Goal: Task Accomplishment & Management: Manage account settings

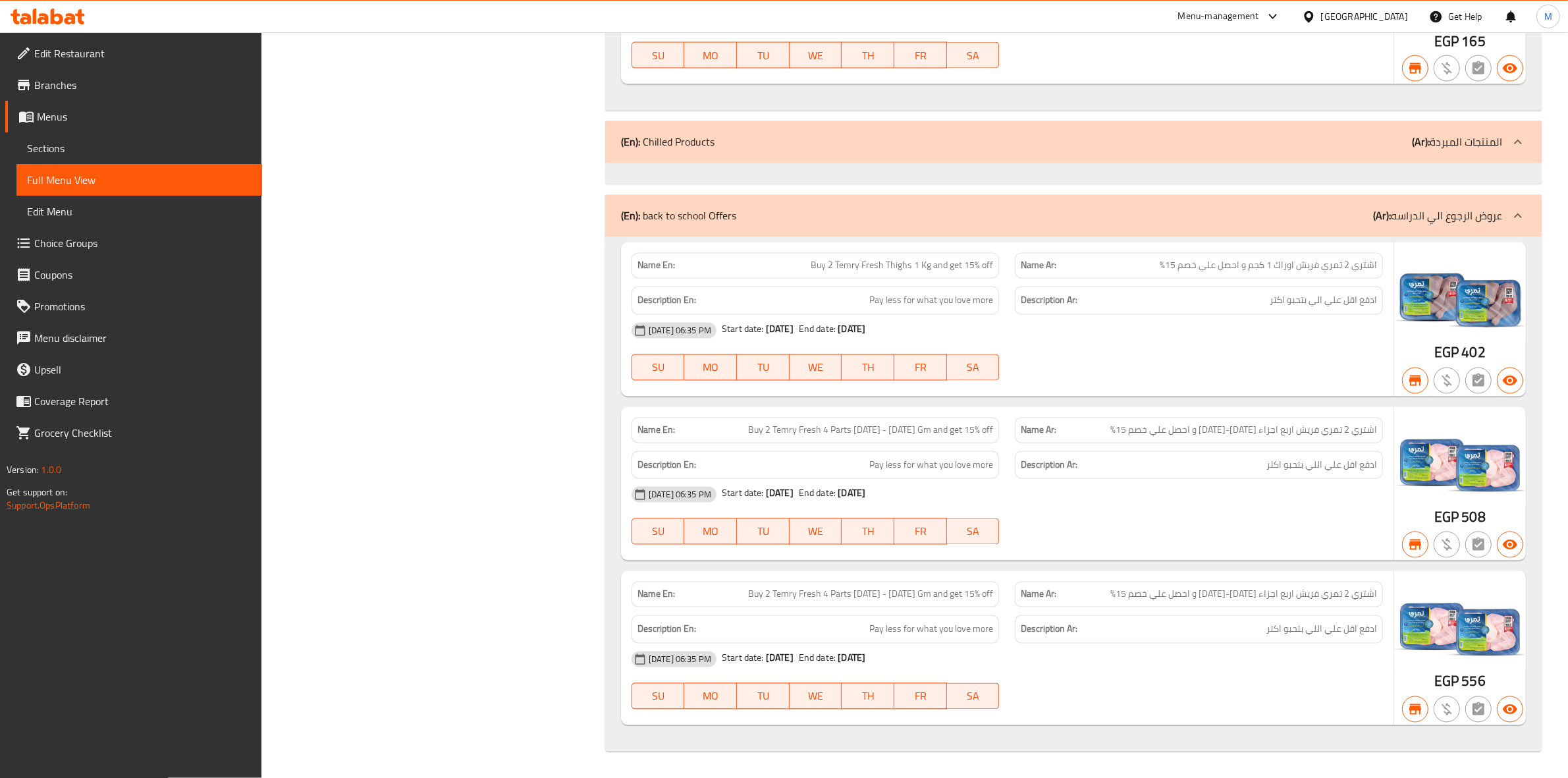
scroll to position [34475, 0]
click at [106, 59] on span "Edit Restaurant" at bounding box center [142, 53] width 217 height 15
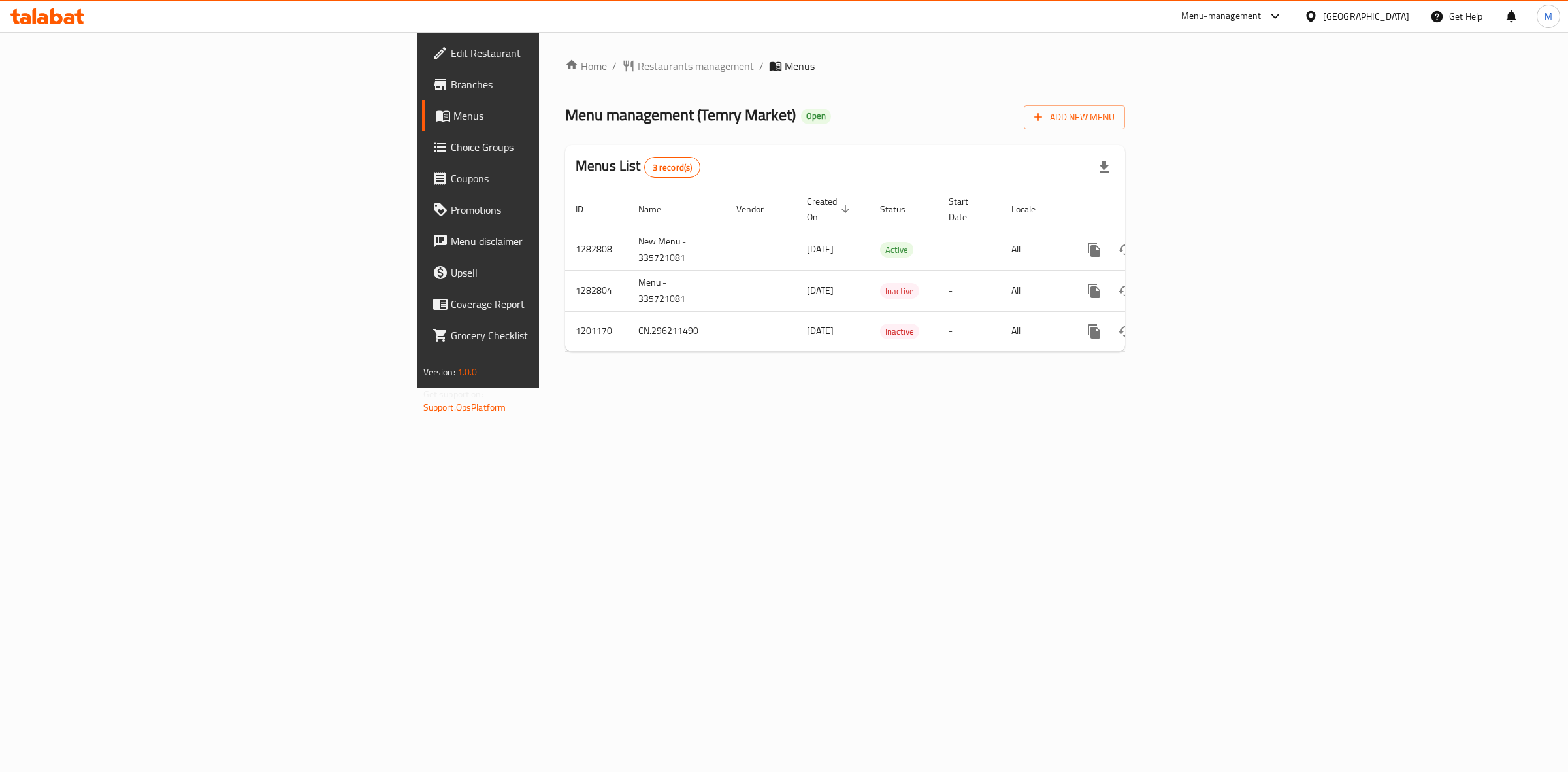
click at [638, 59] on span "Restaurants management" at bounding box center [696, 66] width 117 height 15
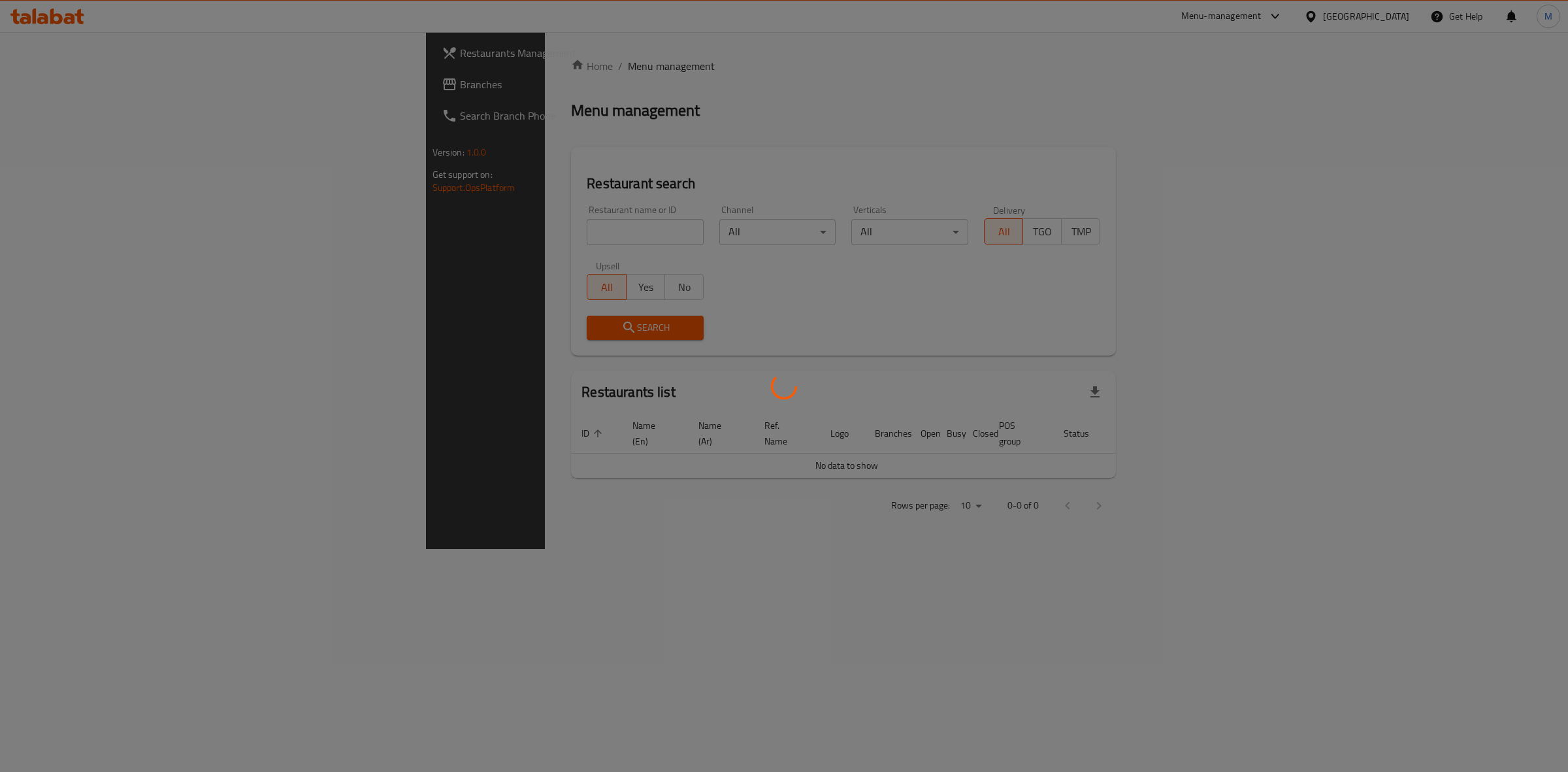
click at [458, 234] on div at bounding box center [784, 386] width 1568 height 772
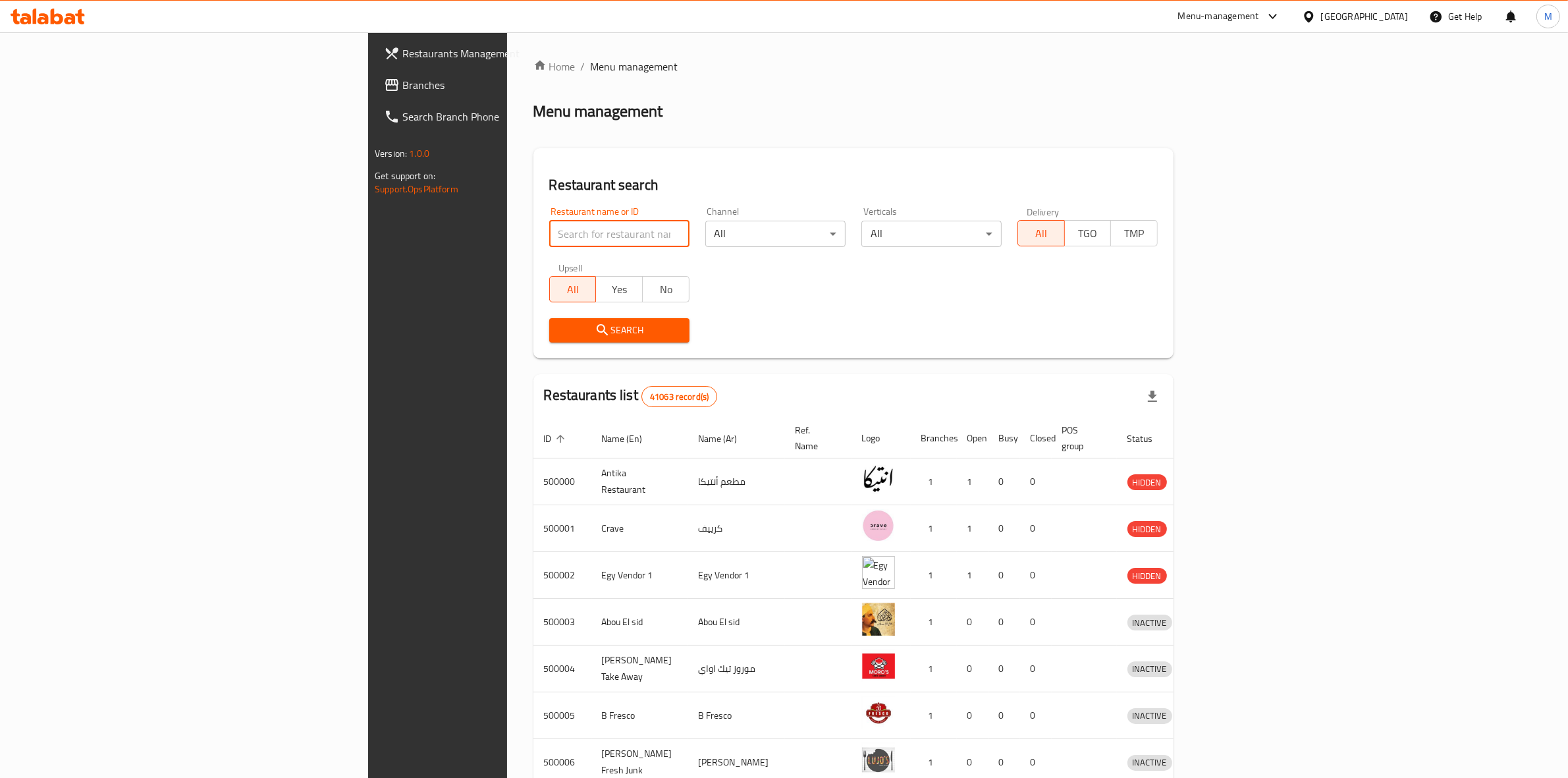
click at [549, 229] on input "search" at bounding box center [619, 234] width 140 height 27
paste input "686132"
type input "686132"
click at [542, 317] on div "Search" at bounding box center [620, 330] width 156 height 40
click at [560, 324] on span "Search" at bounding box center [619, 330] width 119 height 16
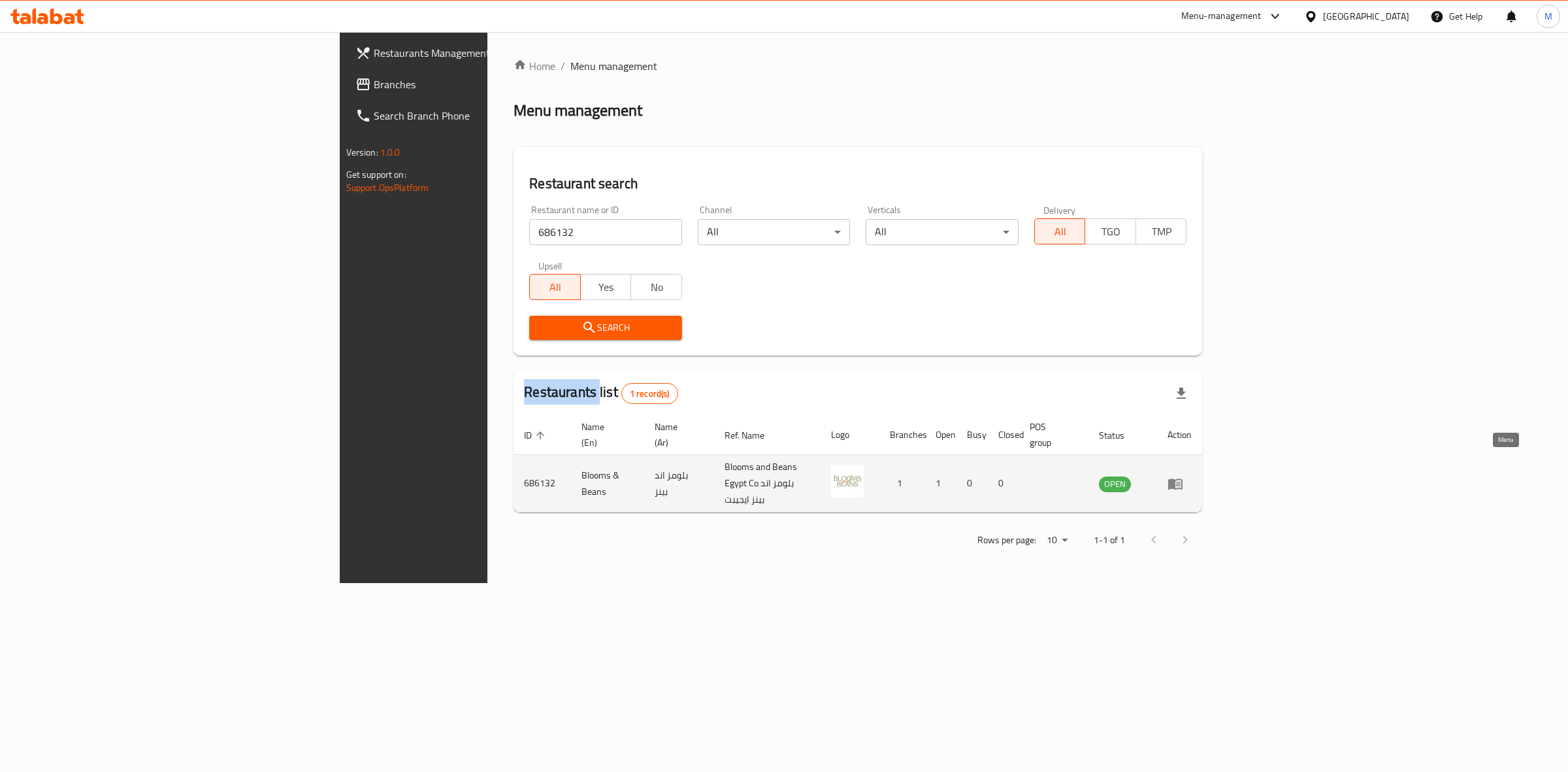
click at [1183, 476] on icon "enhanced table" at bounding box center [1175, 484] width 15 height 15
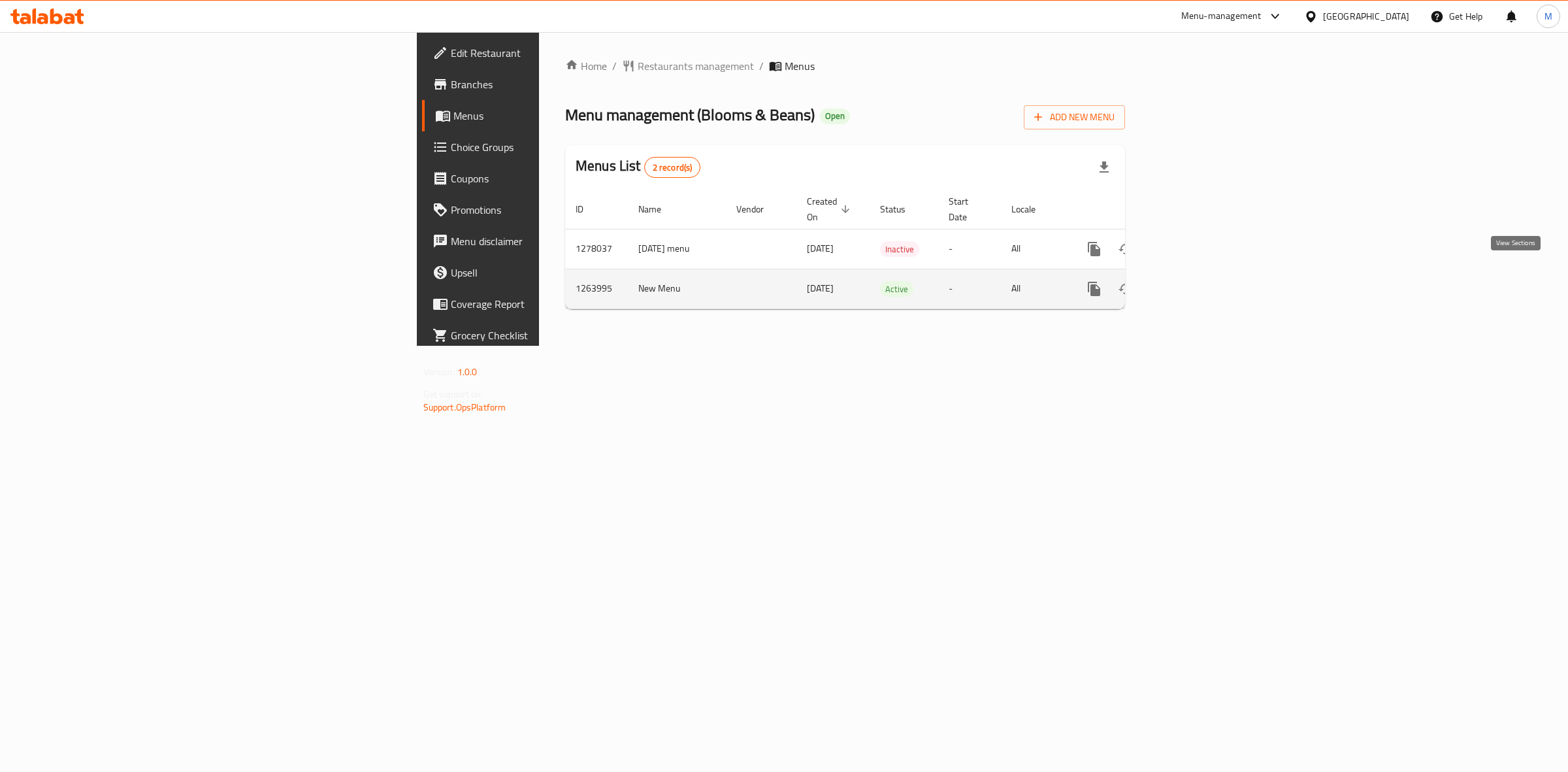
click at [1204, 275] on link "enhanced table" at bounding box center [1188, 289] width 32 height 32
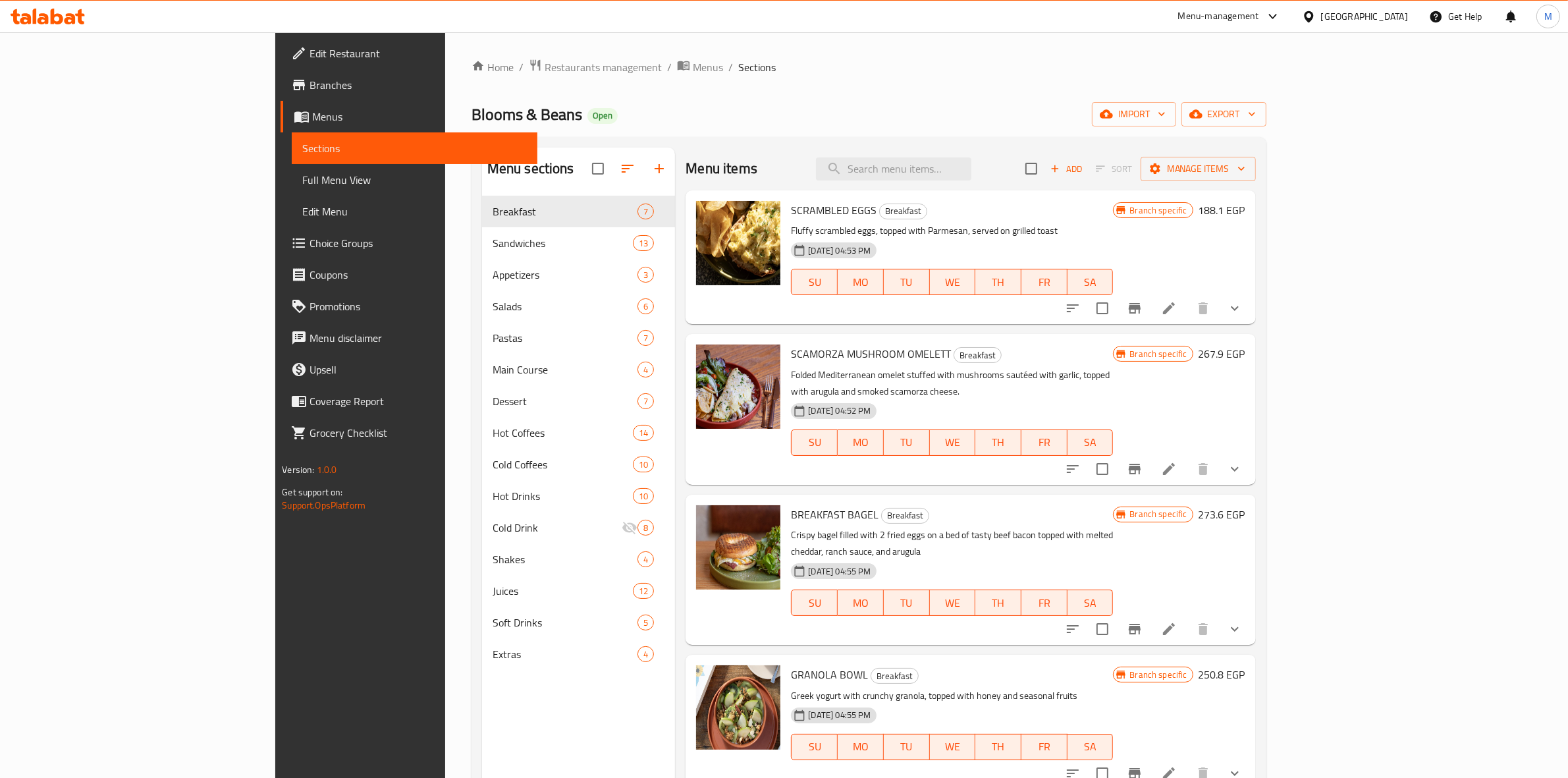
click at [1019, 181] on div "Menu items Add Sort Manage items" at bounding box center [971, 169] width 570 height 43
click at [972, 179] on input "search" at bounding box center [893, 168] width 155 height 23
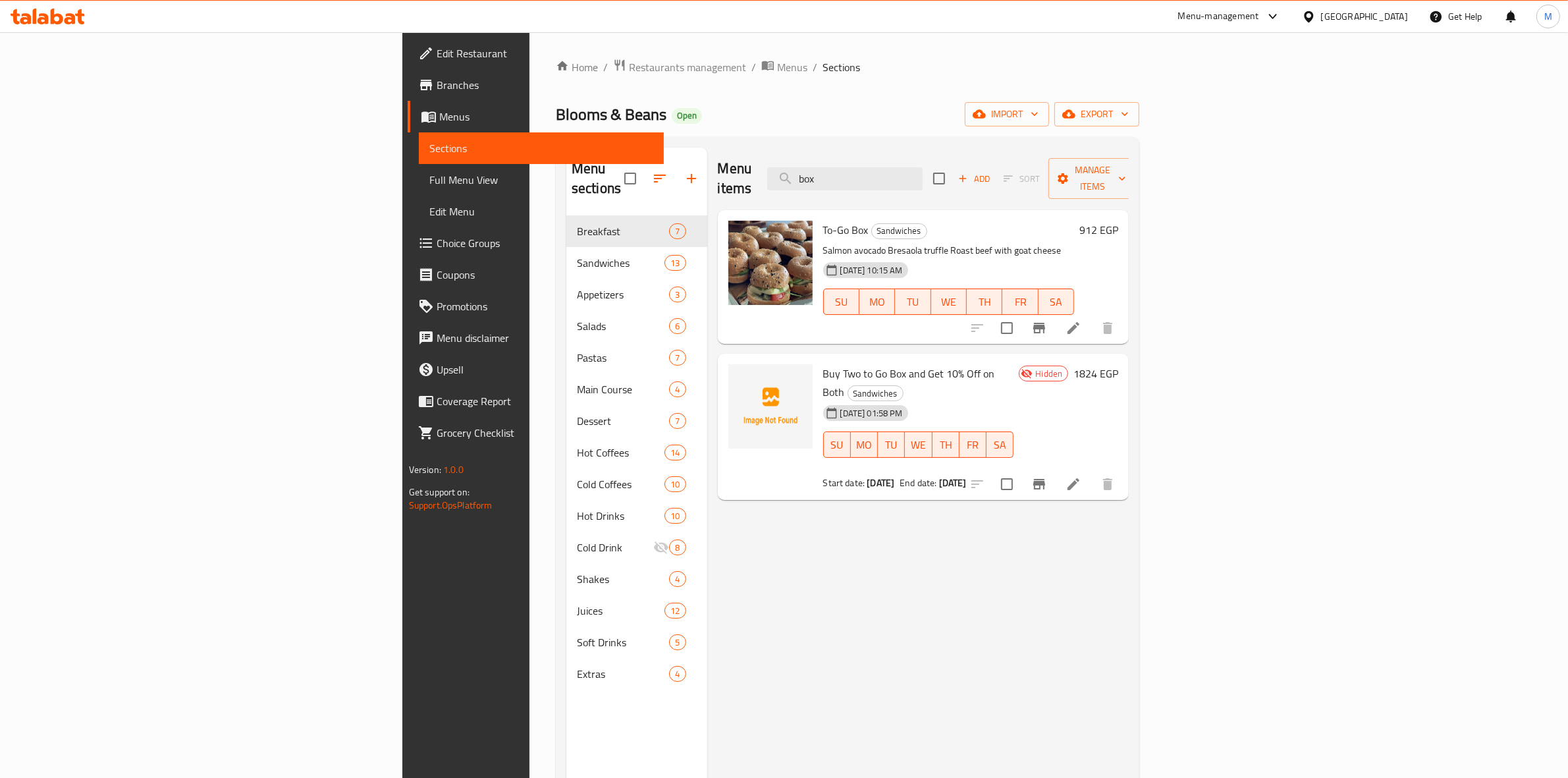
type input "box"
click at [1092, 318] on li at bounding box center [1073, 328] width 37 height 24
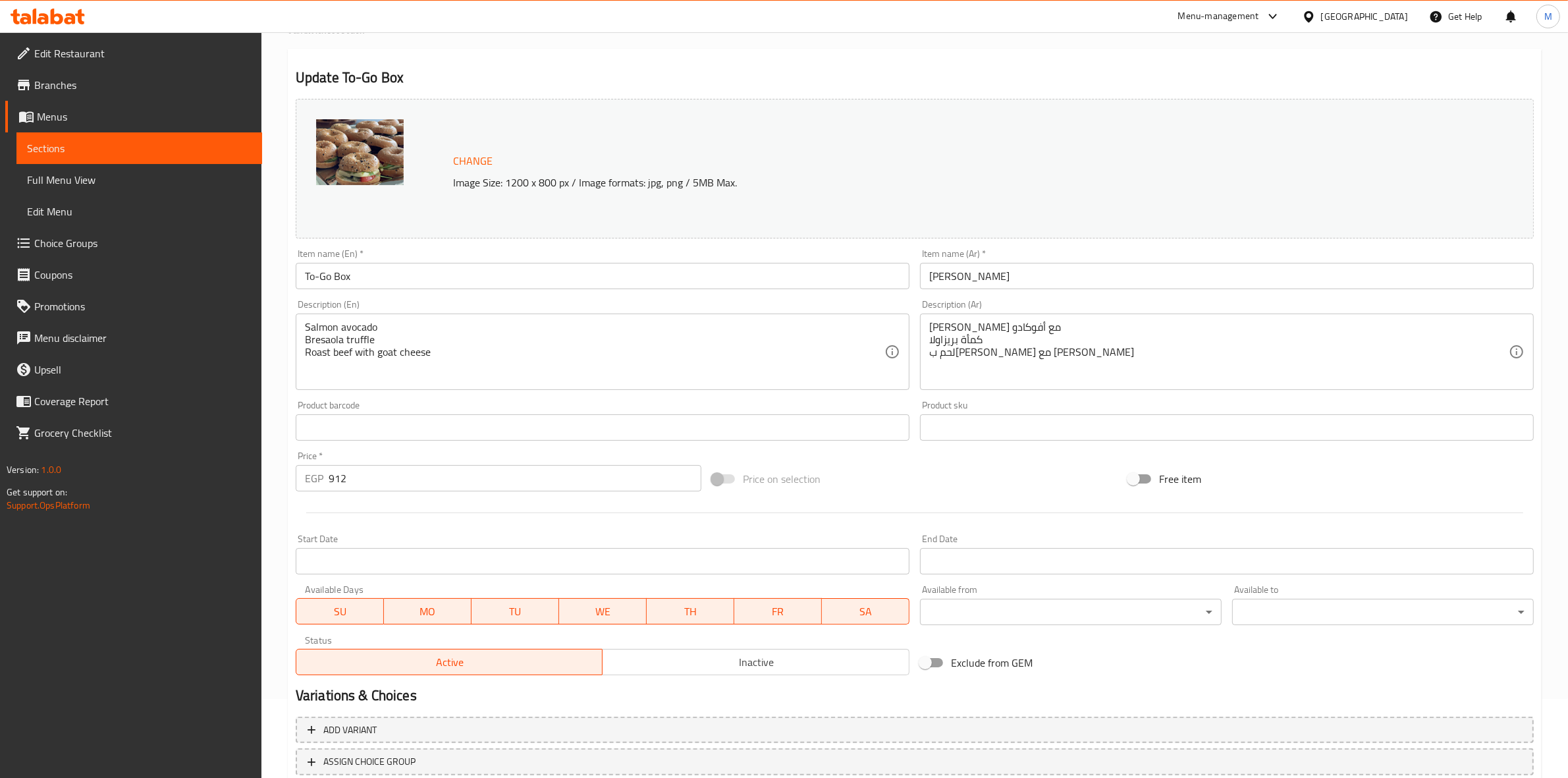
scroll to position [5, 0]
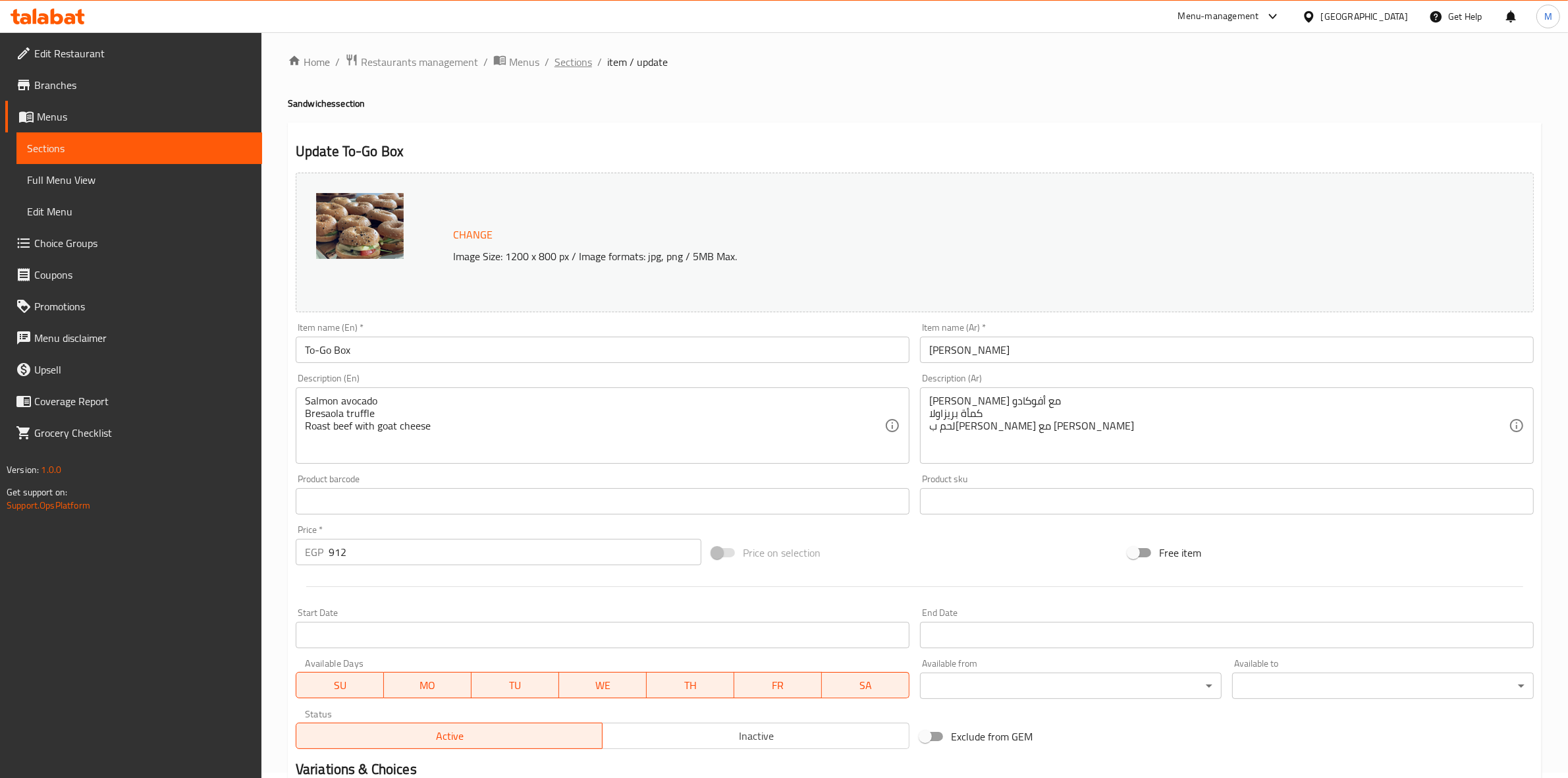
click at [586, 63] on span "Sections" at bounding box center [573, 62] width 38 height 15
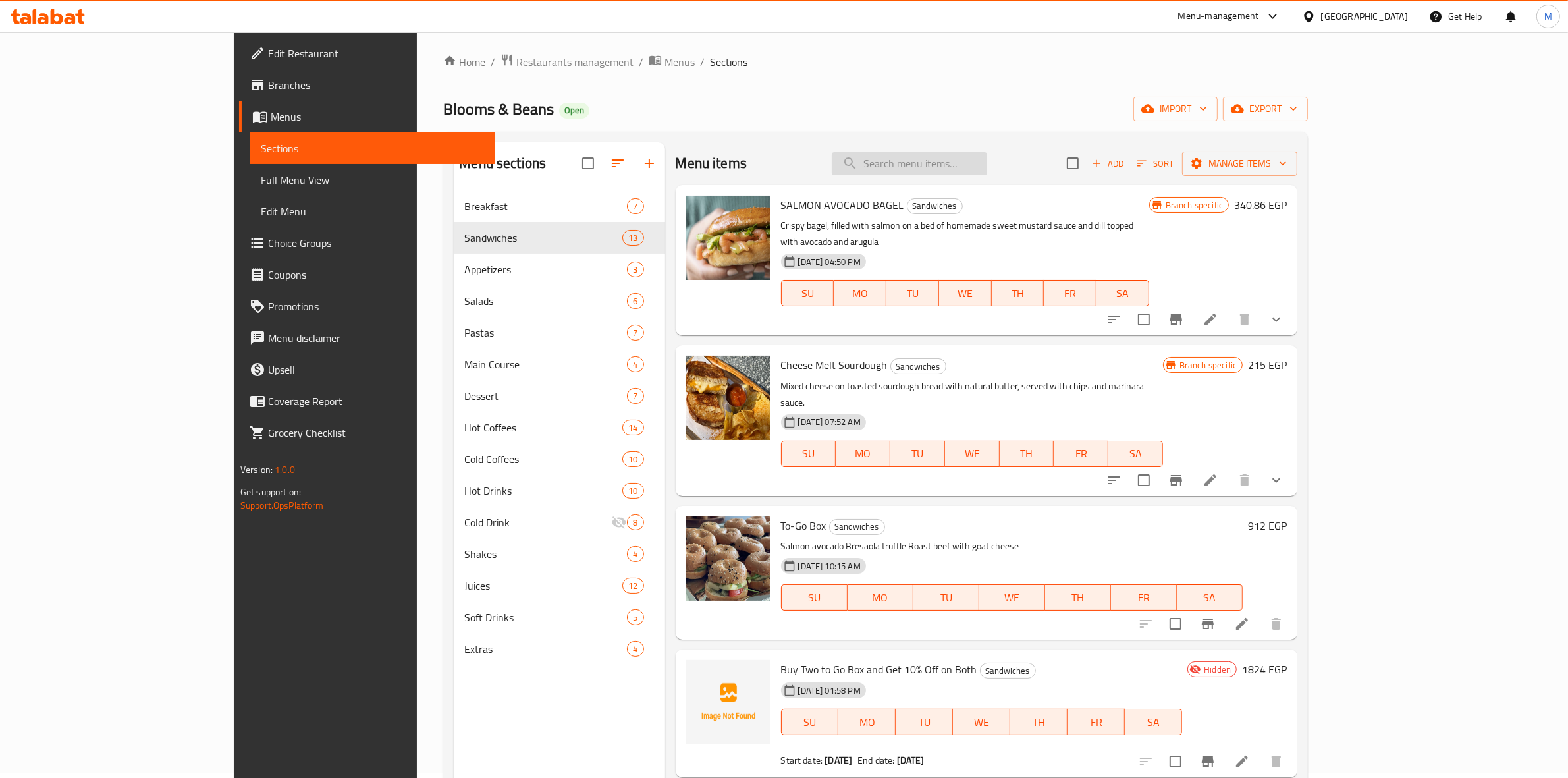
click at [968, 165] on input "search" at bounding box center [909, 163] width 155 height 23
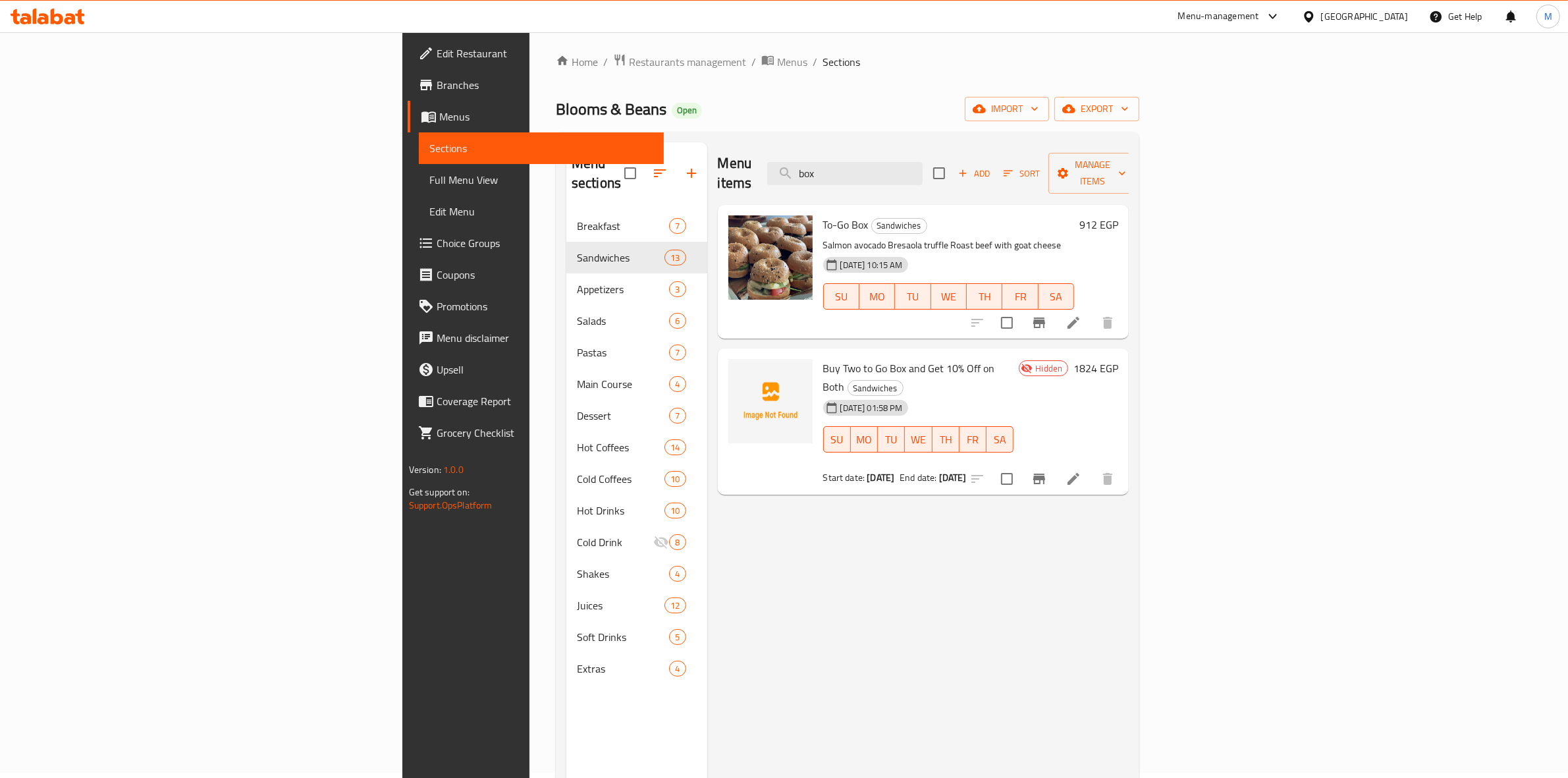
type input "box"
drag, startPoint x: 930, startPoint y: 443, endPoint x: 722, endPoint y: 445, distance: 208.0
click at [823, 471] on div "Start date: 11-09-2025 End date: 11-10-2025" at bounding box center [918, 477] width 191 height 13
click at [811, 557] on div "Menu items box Add Sort Manage items To-Go Box Sandwiches Salmon avocado Bresao…" at bounding box center [918, 532] width 422 height 778
click at [1075, 111] on icon "button" at bounding box center [1069, 109] width 13 height 9
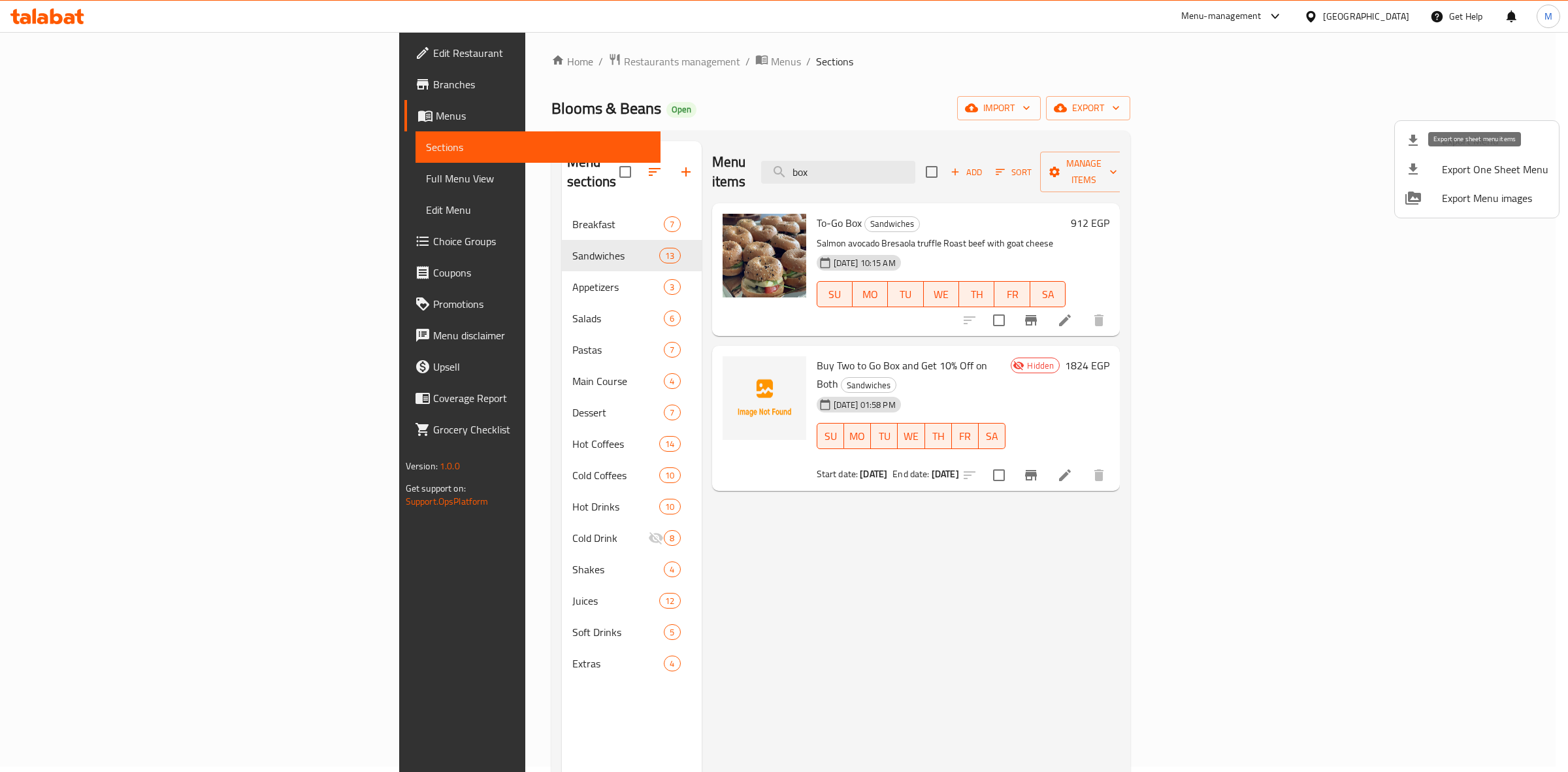
click at [1491, 152] on li "Export Menu" at bounding box center [1477, 141] width 164 height 29
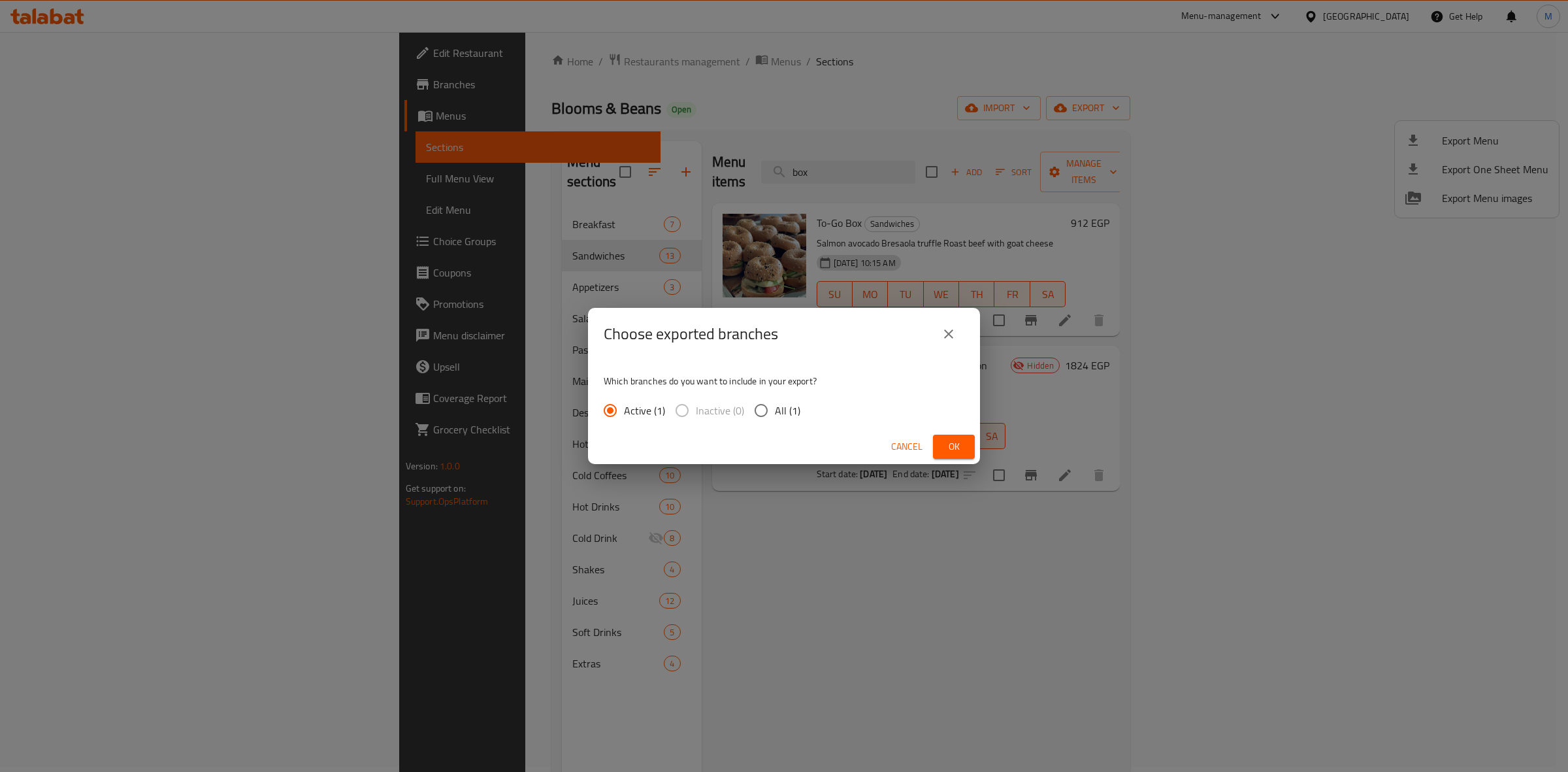
click at [797, 417] on span "All (1)" at bounding box center [788, 411] width 26 height 15
click at [775, 417] on input "All (1)" at bounding box center [761, 411] width 27 height 27
radio input "true"
click at [956, 330] on icon "close" at bounding box center [949, 334] width 15 height 15
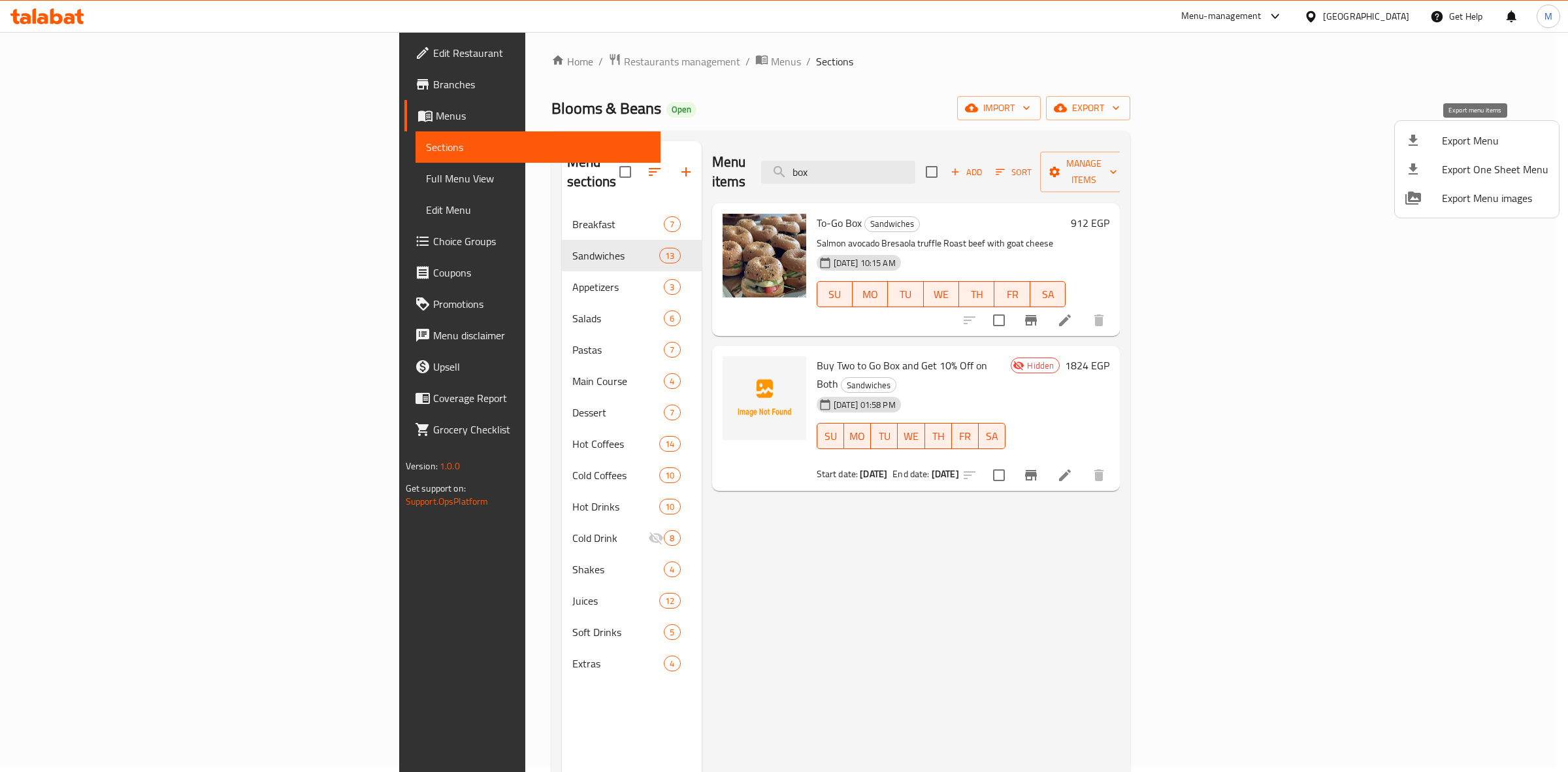
click at [1491, 137] on span "Export Menu" at bounding box center [1495, 141] width 106 height 15
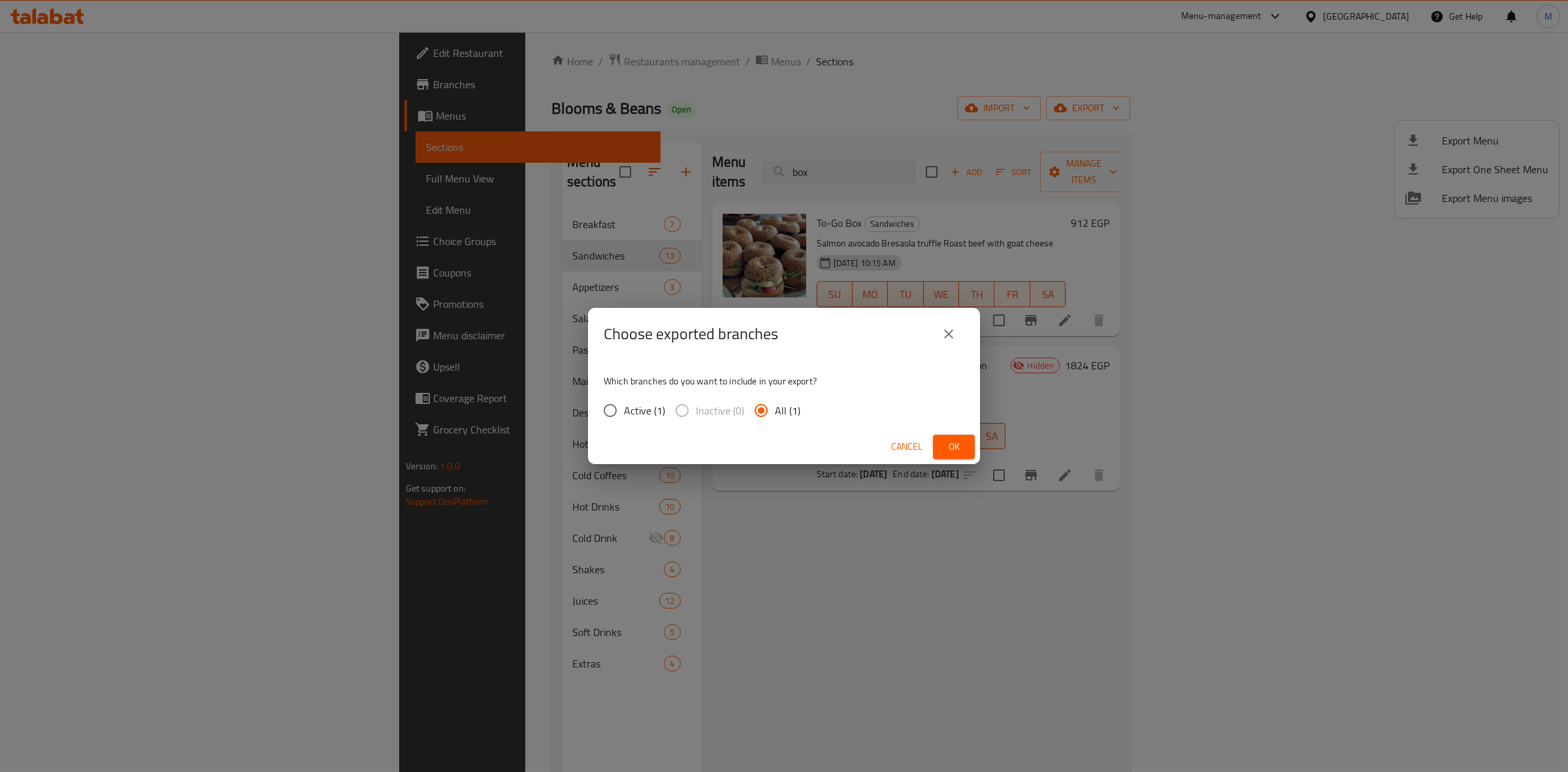
click at [942, 445] on button "Ok" at bounding box center [954, 446] width 42 height 24
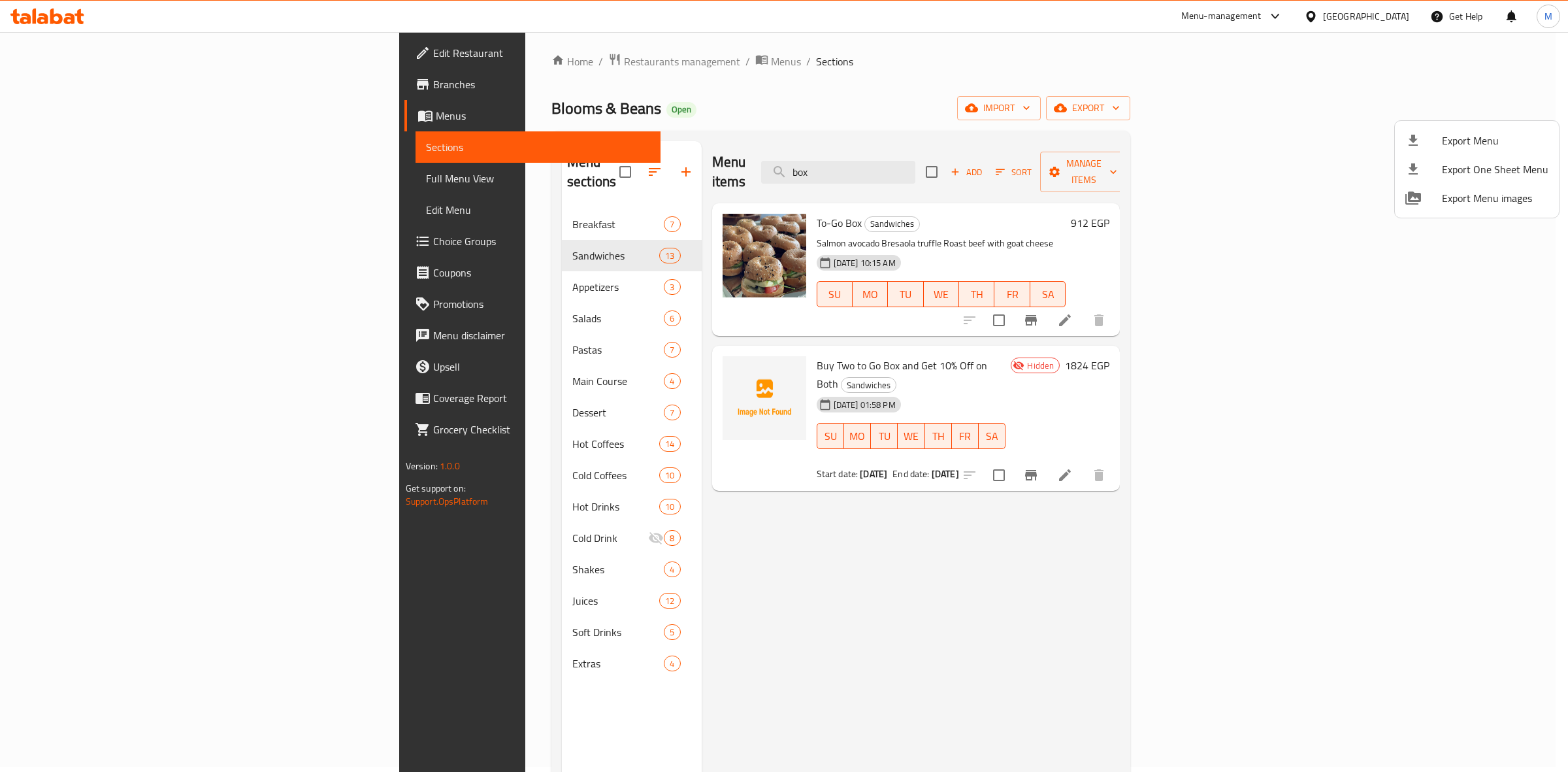
click at [1462, 429] on div at bounding box center [784, 386] width 1568 height 772
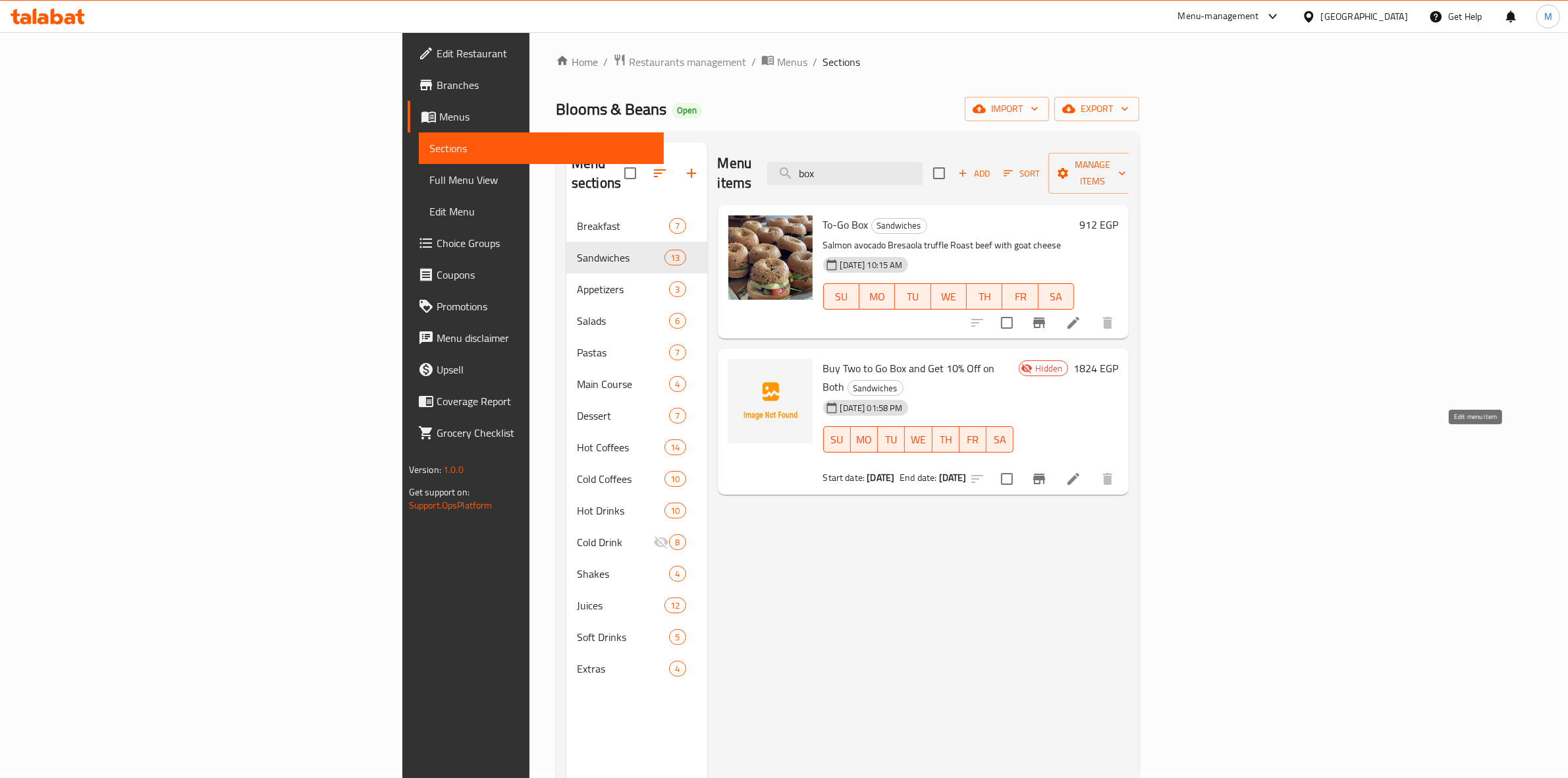
click at [1079, 473] on icon at bounding box center [1074, 479] width 12 height 12
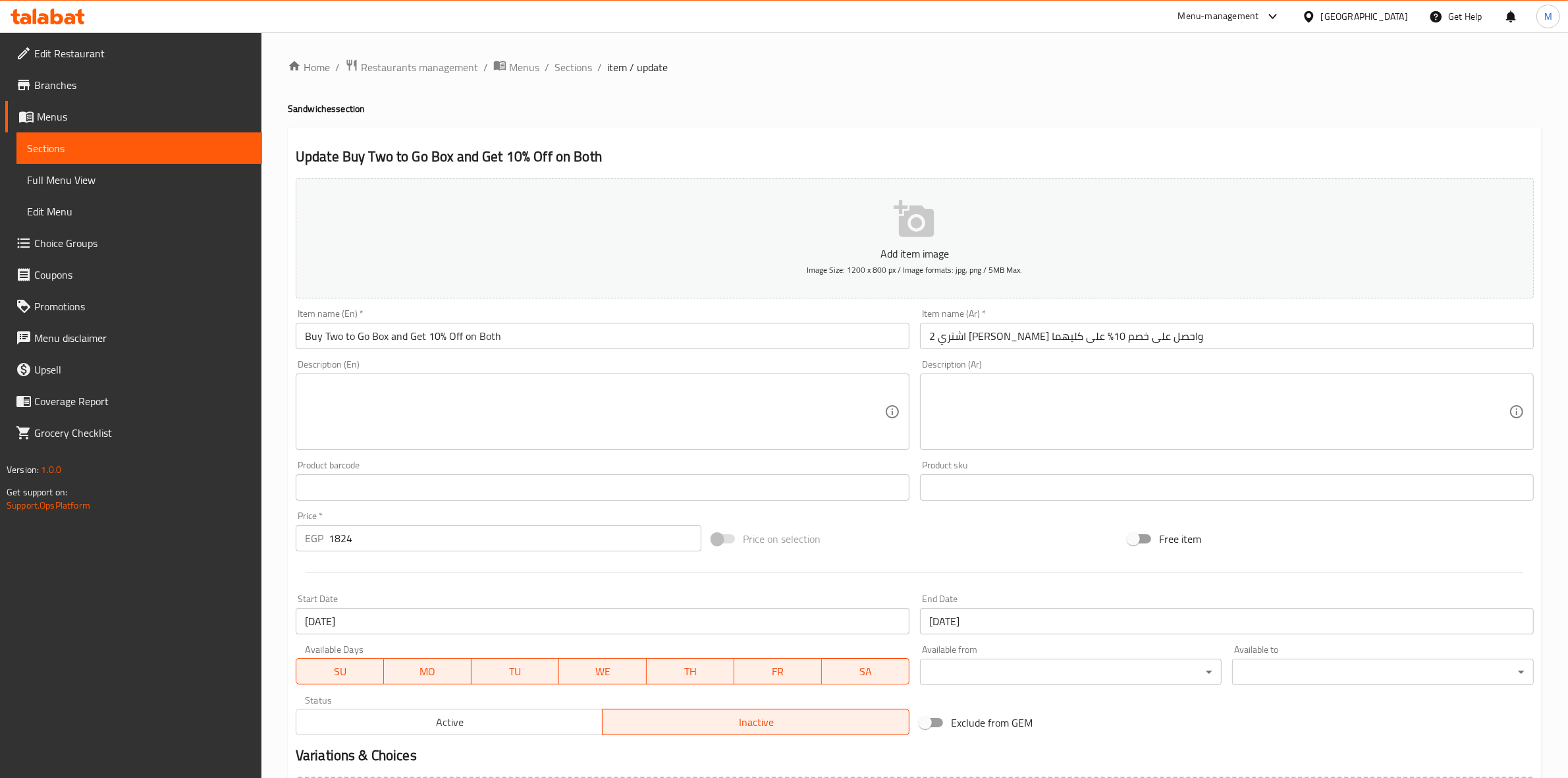
click at [587, 400] on textarea at bounding box center [594, 411] width 579 height 63
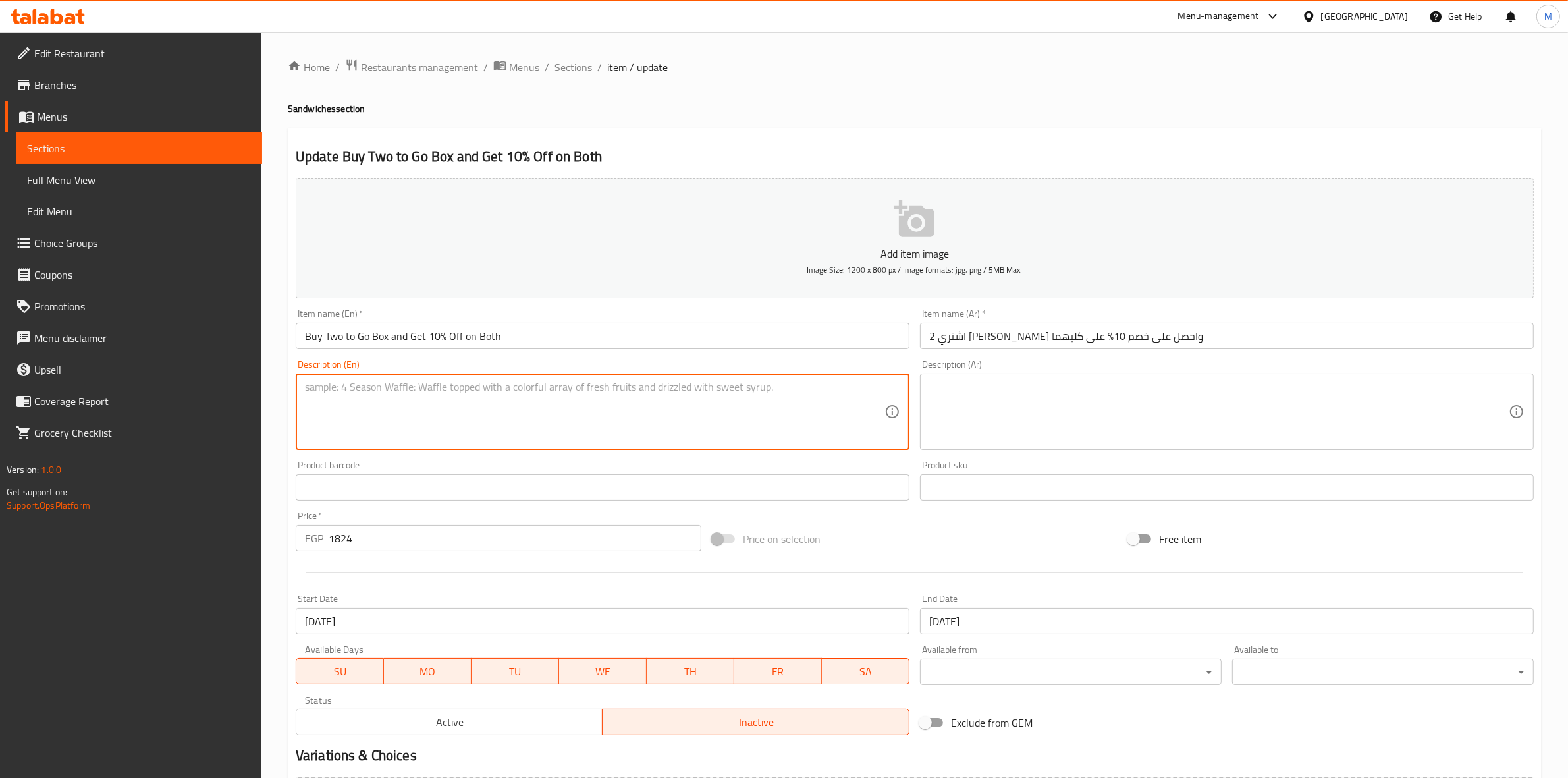
paste textarea "12 sandwich, three of each Salmon Roast beef Bresaola Hallomi cheese"
click at [573, 398] on textarea "12 sandwich, three of each Salmon Roast beef Bresaola Hallomi cheese" at bounding box center [594, 411] width 579 height 63
click at [561, 391] on textarea "12 sandwich, three of each Salmon Roast beef Bresaola Hallomi cheese" at bounding box center [594, 411] width 579 height 63
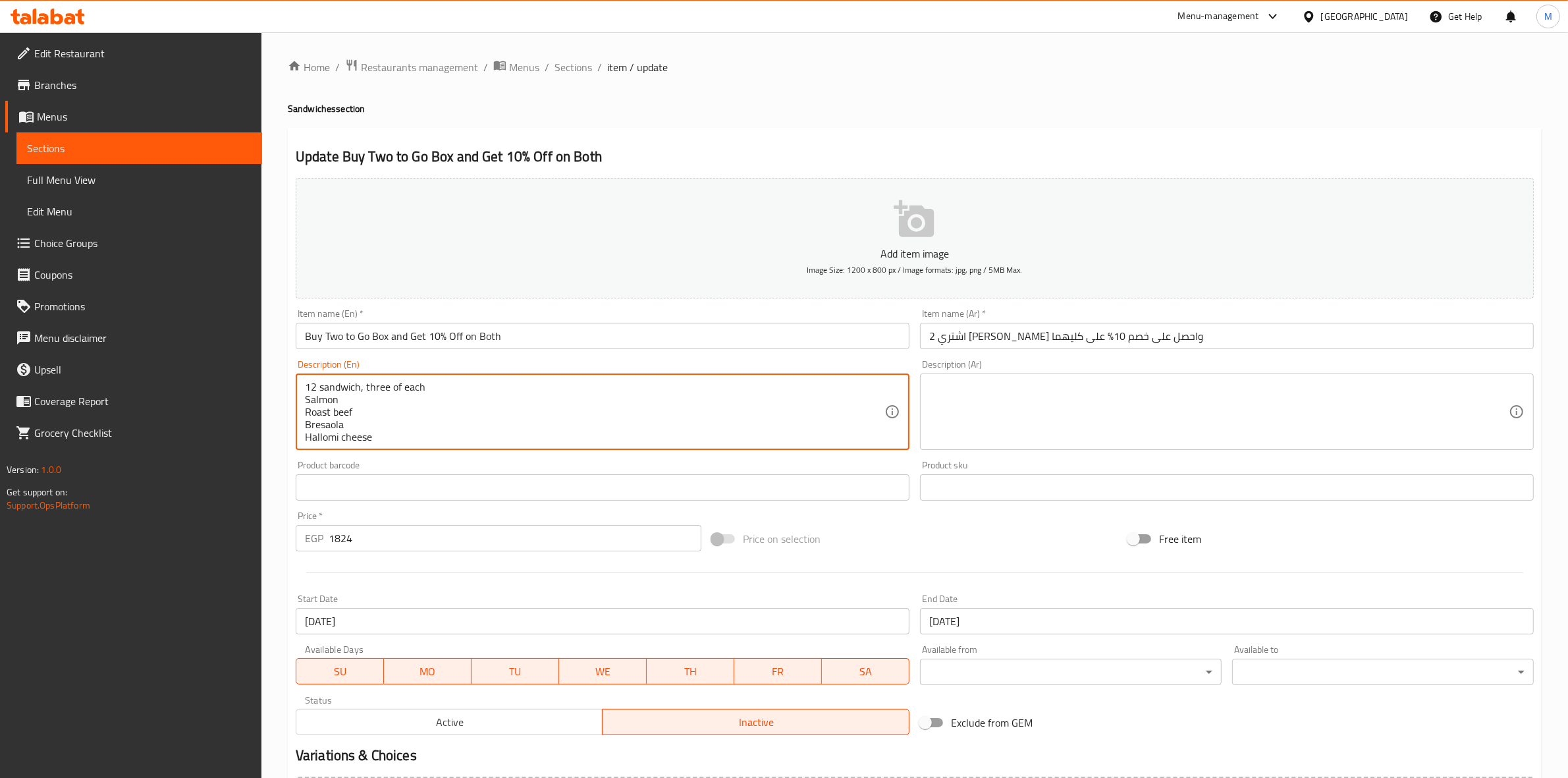
drag, startPoint x: 386, startPoint y: 386, endPoint x: 366, endPoint y: 386, distance: 20.0
click at [366, 386] on textarea "12 sandwich, three of each Salmon Roast beef Bresaola Hallomi cheese" at bounding box center [594, 411] width 579 height 63
click at [465, 392] on textarea "12 sandwich, 3 of each Salmon Roast beef Bresaola Hallomi cheese" at bounding box center [594, 411] width 579 height 63
click at [451, 384] on textarea "12 sandwich, 3 of each Salmon Roast beef Bresaola Hallomi cheese" at bounding box center [594, 411] width 579 height 63
click at [450, 386] on textarea "12 sandwich, 3 of each Salmon Roast beef Bresaola Hallomi cheese" at bounding box center [594, 411] width 579 height 63
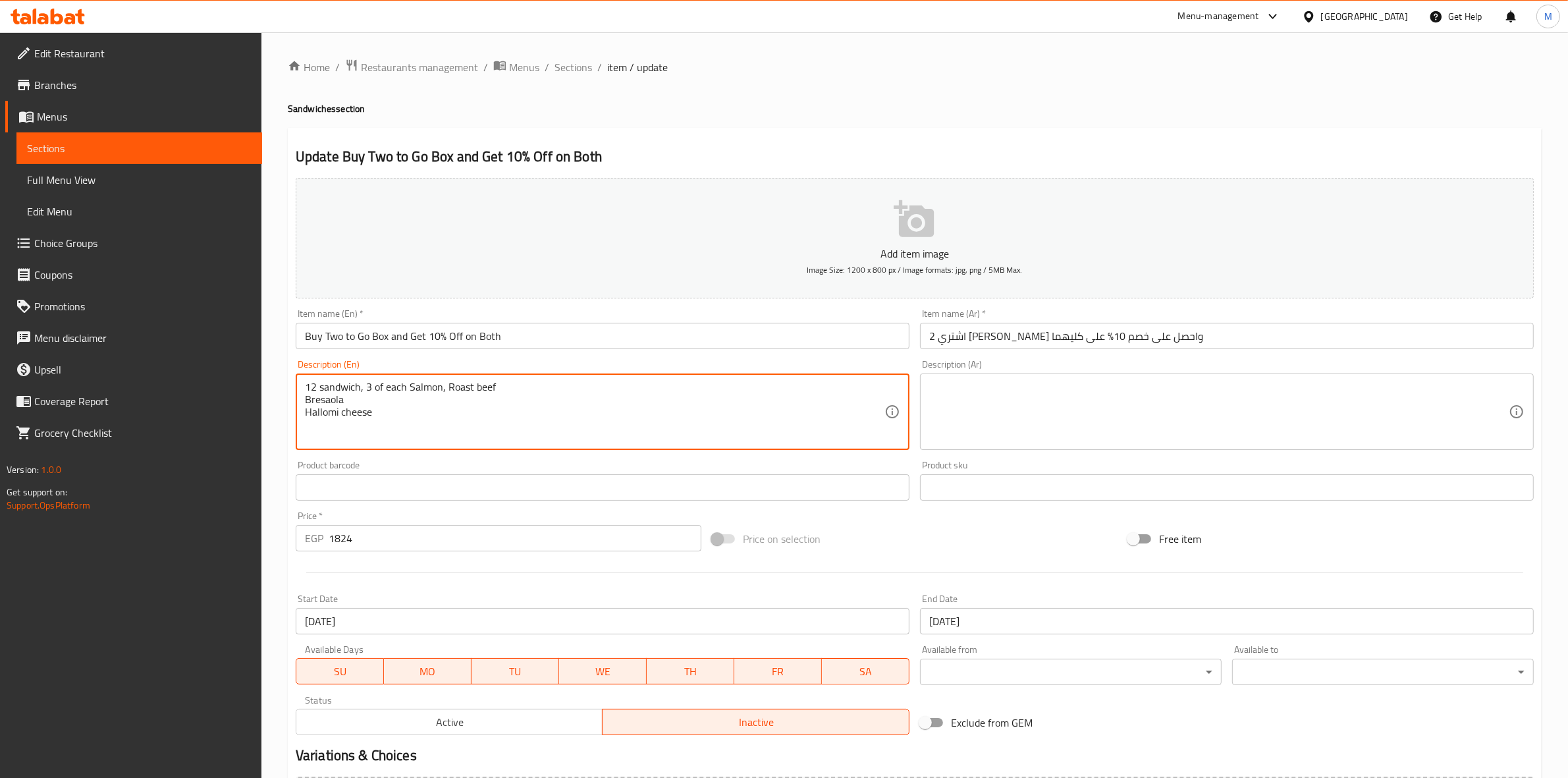
click at [508, 380] on textarea "12 sandwich, 3 of each Salmon, Roast beef Bresaola Hallomi cheese" at bounding box center [594, 411] width 579 height 63
click at [544, 384] on textarea "12 sandwich, 3 of each Salmon, Roast beef, Bresaola Hallomi cheese" at bounding box center [594, 411] width 579 height 63
drag, startPoint x: 647, startPoint y: 387, endPoint x: 328, endPoint y: 386, distance: 319.0
click at [328, 386] on textarea "12 sandwich, 3 of each Salmon, Roast beef, Bresaola. and Hallomi cheese" at bounding box center [594, 411] width 579 height 63
click at [389, 390] on textarea "12 sandwich, 3 of each Salmon, Roast beef, Bresaola. and Hallomi cheese" at bounding box center [594, 411] width 579 height 63
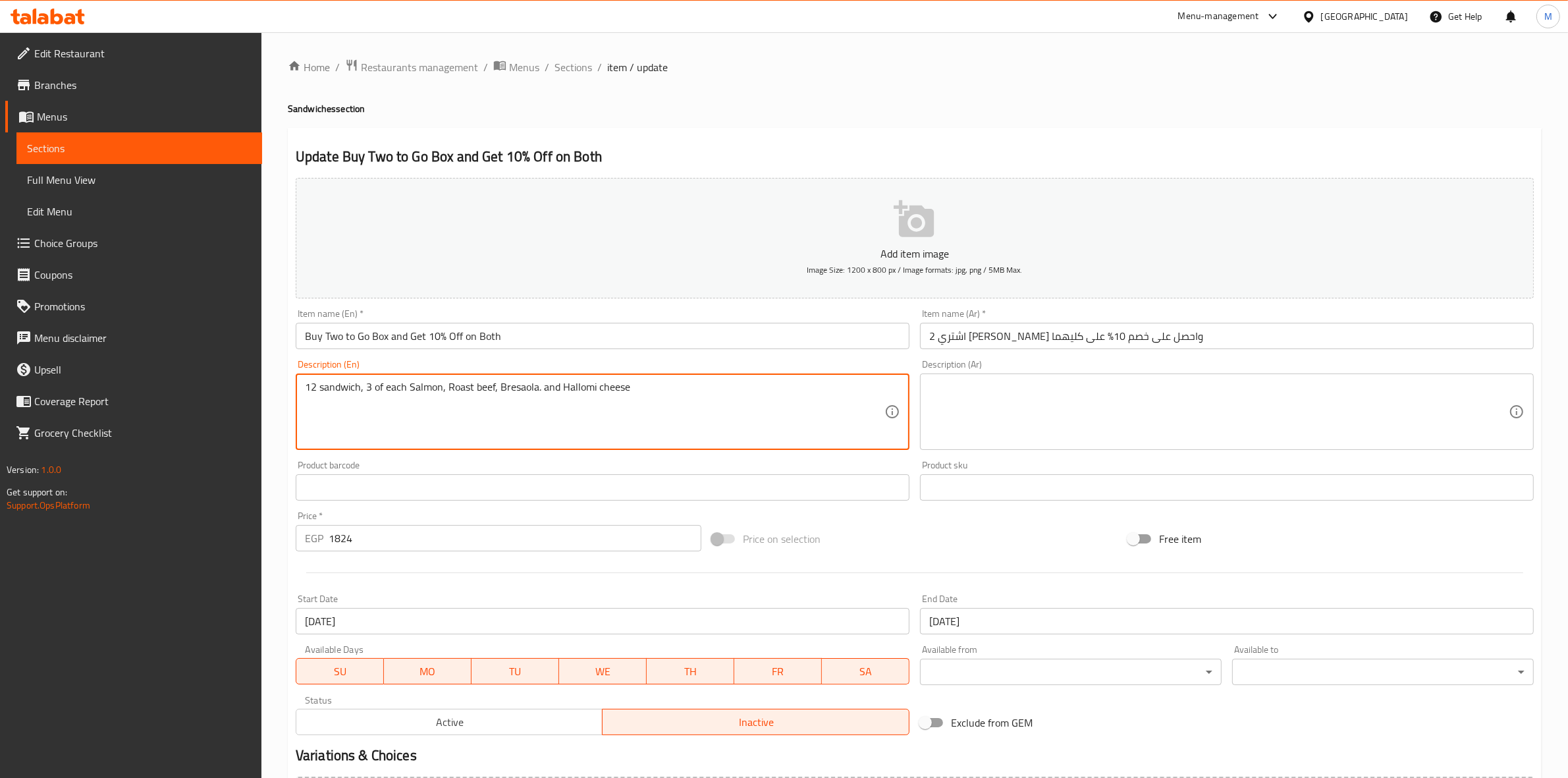
click at [403, 390] on textarea "12 sandwich, 3 of each Salmon, Roast beef, Bresaola. and Hallomi cheese" at bounding box center [594, 411] width 579 height 63
drag, startPoint x: 316, startPoint y: 384, endPoint x: 716, endPoint y: 359, distance: 400.8
click at [711, 360] on div "Description (En) 12 sandwich, 3 of each: Salmon, Roast beef, Bresaola. and Hall…" at bounding box center [602, 404] width 614 height 90
click at [545, 417] on textarea "12 Sandwich, 3 of each: salmon, roast beef, bresaola. And hallomi cheese" at bounding box center [594, 411] width 579 height 63
click at [550, 386] on textarea "12 Sandwich, 3 of each: salmon, roast beef, bresaola. And hallomi cheese" at bounding box center [594, 411] width 579 height 63
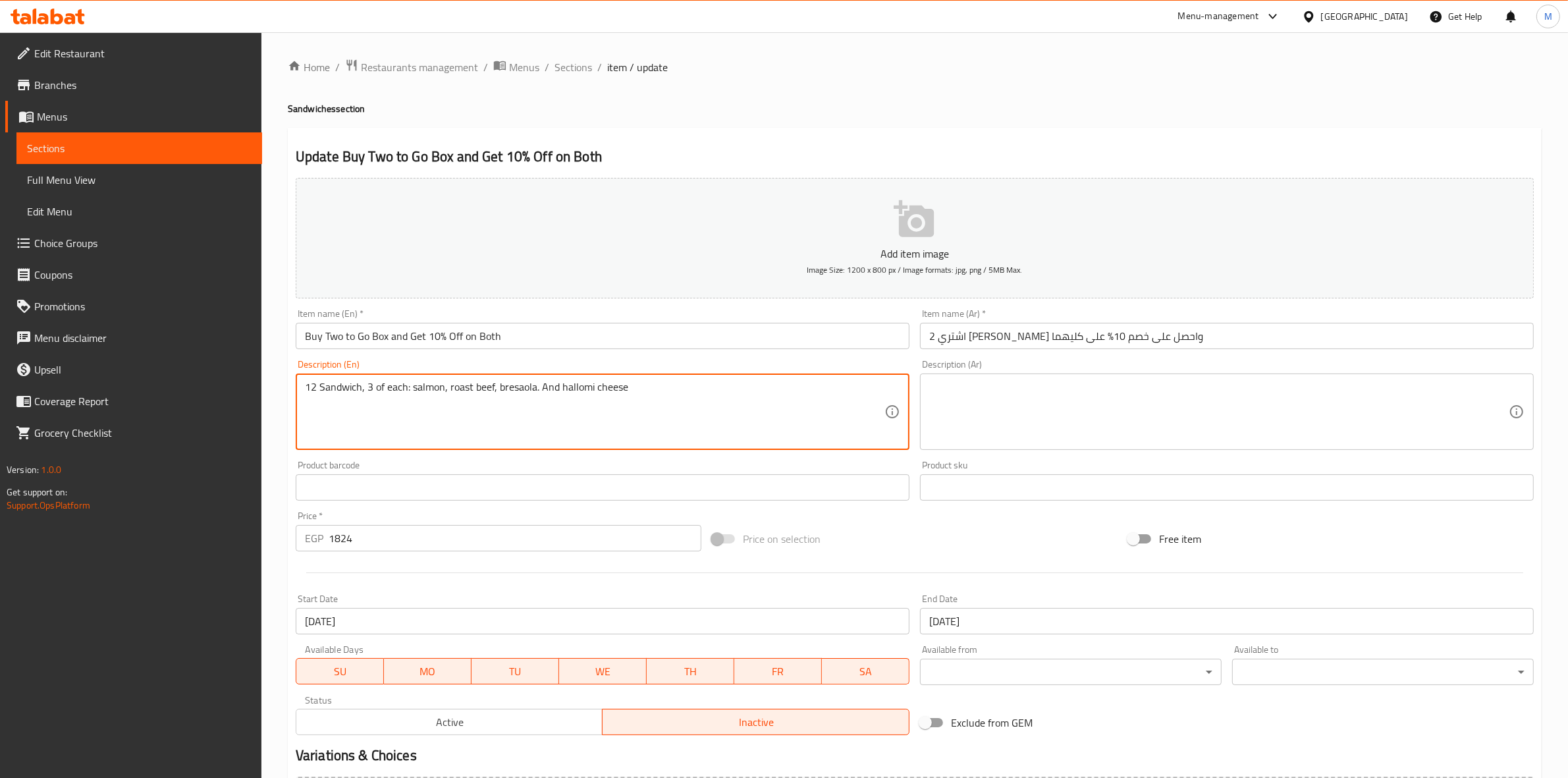
click at [550, 386] on textarea "12 Sandwich, 3 of each: salmon, roast beef, bresaola. And hallomi cheese" at bounding box center [594, 411] width 579 height 63
click at [536, 392] on textarea "12 Sandwich, 3 of each: salmon, roast beef, bresaola. And hallomi cheese" at bounding box center [594, 411] width 579 height 63
click at [550, 384] on textarea "12 Sandwich, 3 of each: salmon, roast beef, bresaola, And hallomi cheese" at bounding box center [594, 411] width 579 height 63
click at [594, 409] on textarea "12 Sandwich, 3 of each: salmon, roast beef, bresaola, and hallomi cheese" at bounding box center [594, 411] width 579 height 63
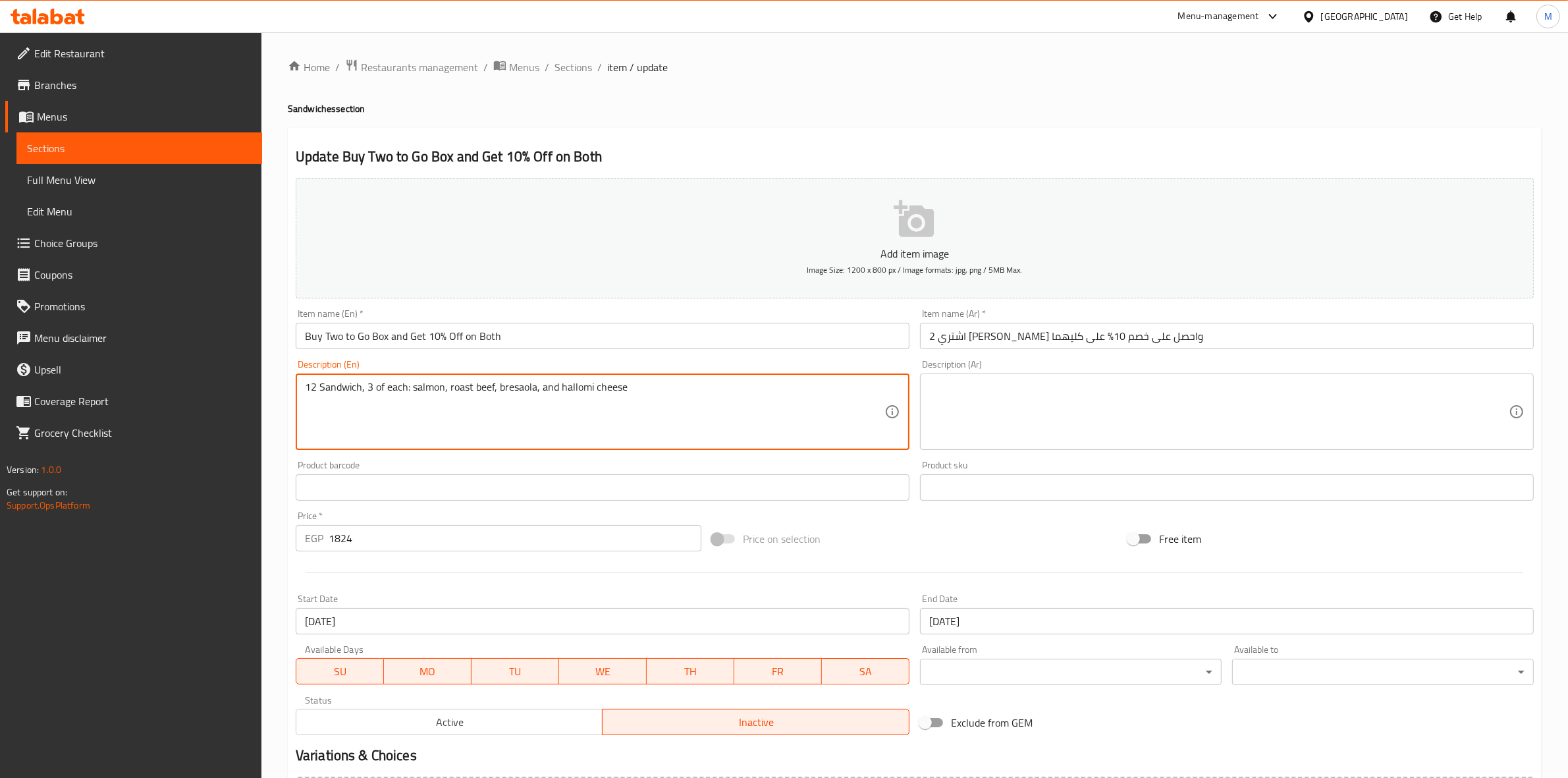
click at [701, 384] on textarea "12 Sandwich, 3 of each: salmon, roast beef, bresaola, and hallomi cheese" at bounding box center [594, 411] width 579 height 63
click at [703, 386] on textarea "12 Sandwich, 3 of each: salmon, roast beef, bresaola, and hallomi cheese." at bounding box center [594, 411] width 579 height 63
type textarea "12 Sandwich, 3 of each: salmon, roast beef, bresaola, and hallomi cheese."
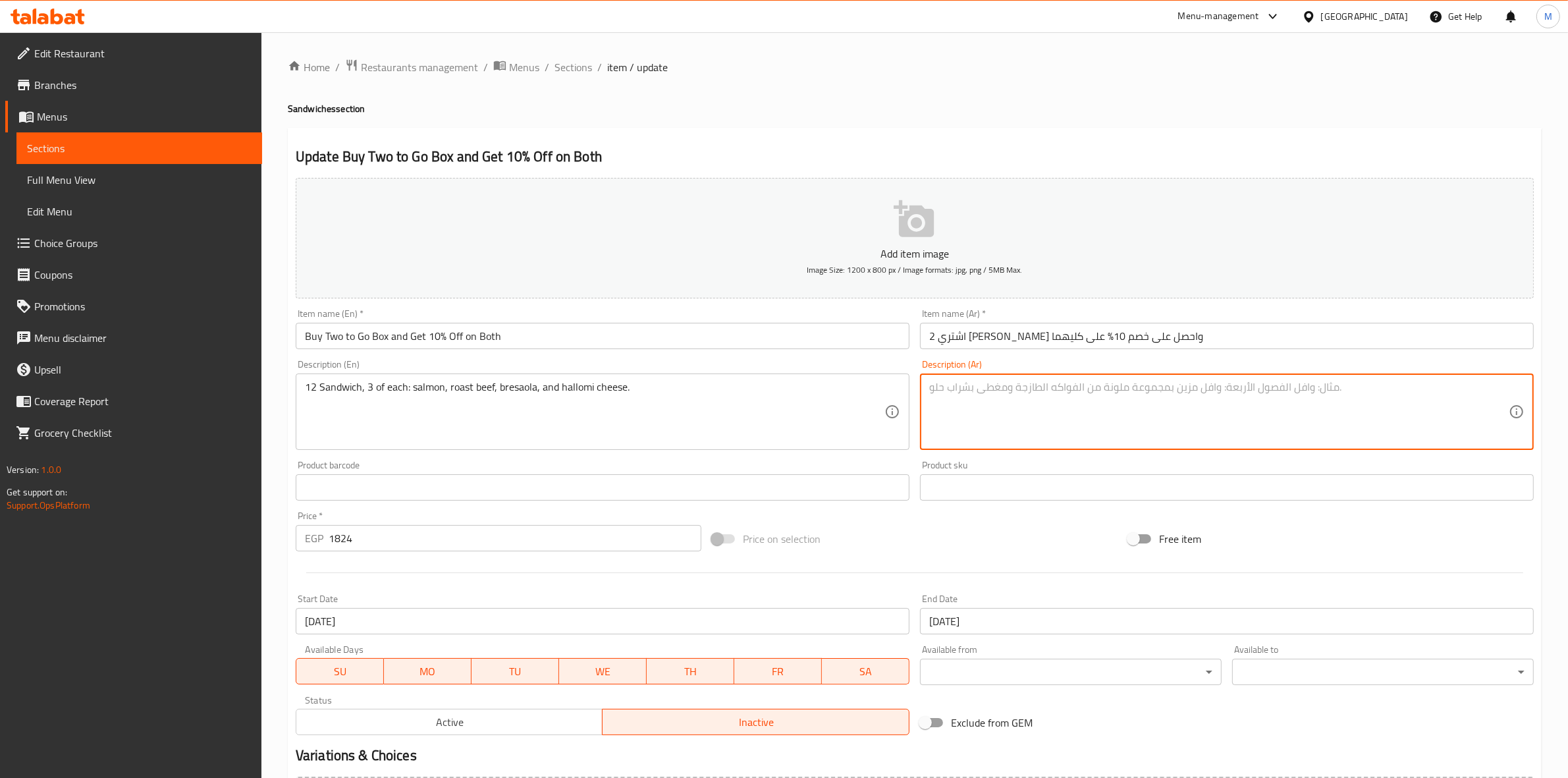
click at [1131, 422] on textarea at bounding box center [1219, 411] width 579 height 63
paste textarea "12 ساندويتش، 3 من كل نوع: سمك السلمون، لحم البقر المشوي، بريزاولا، وجبنة الحلوم."
drag, startPoint x: 1249, startPoint y: 390, endPoint x: 1299, endPoint y: 390, distance: 50.0
click at [1295, 390] on textarea "12 ساندويتش، 3 من كل نوع: سمك السلمون، لحم البقر المشوي، بريزاولا، وجبنة الحلوم." at bounding box center [1219, 411] width 579 height 63
click at [1305, 389] on textarea "12 ساندويتش، 3 من كل نوع: سمك السلمون، لحم البقر المشوي، بريزاولا، وجبنة الحلوم." at bounding box center [1219, 411] width 579 height 63
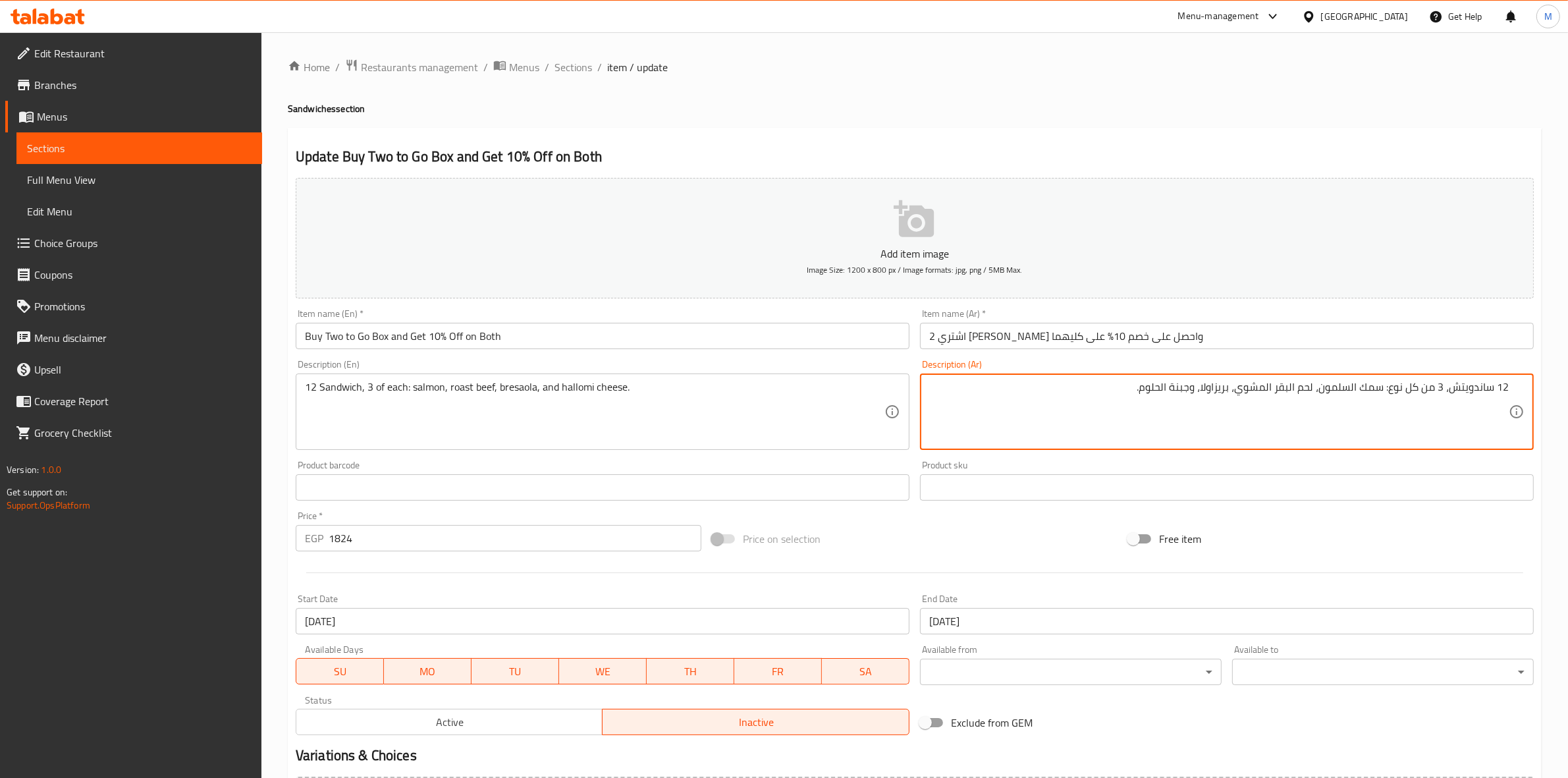
drag, startPoint x: 1241, startPoint y: 393, endPoint x: 1317, endPoint y: 397, distance: 76.1
click at [1317, 397] on textarea "12 ساندويتش، 3 من كل نوع: سمك السلمون، لحم البقر المشوي، بريزاولا، وجبنة الحلوم." at bounding box center [1219, 411] width 579 height 63
type textarea "12 ساندويتش، 3 من كل نوع: سمك السلمون، روز بيف، بريزاولا، وجبنة الحلوم."
click at [1299, 463] on div "Product sku Product sku" at bounding box center [1226, 480] width 614 height 40
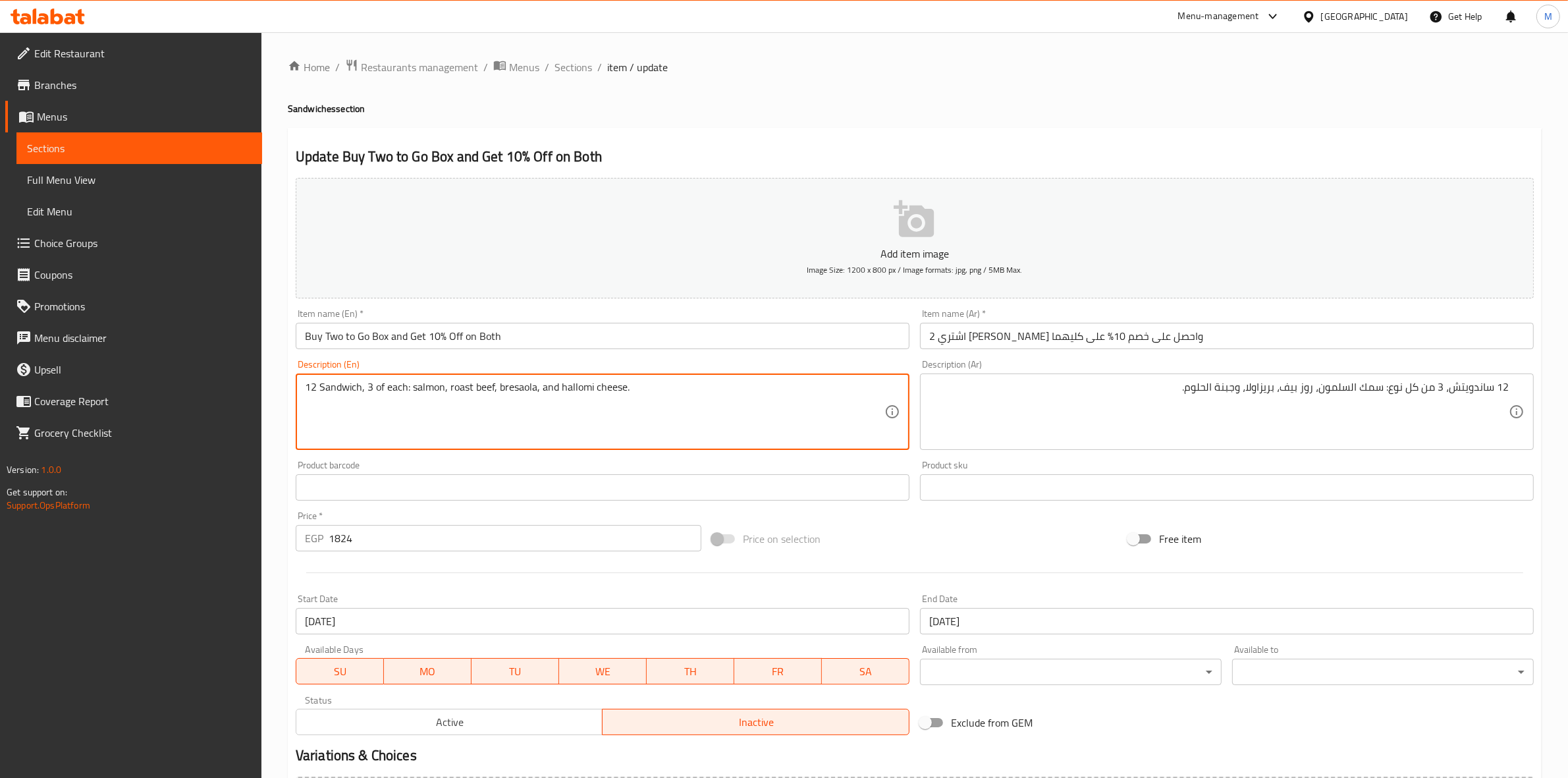
click at [1006, 545] on div "Price on selection" at bounding box center [914, 538] width 416 height 35
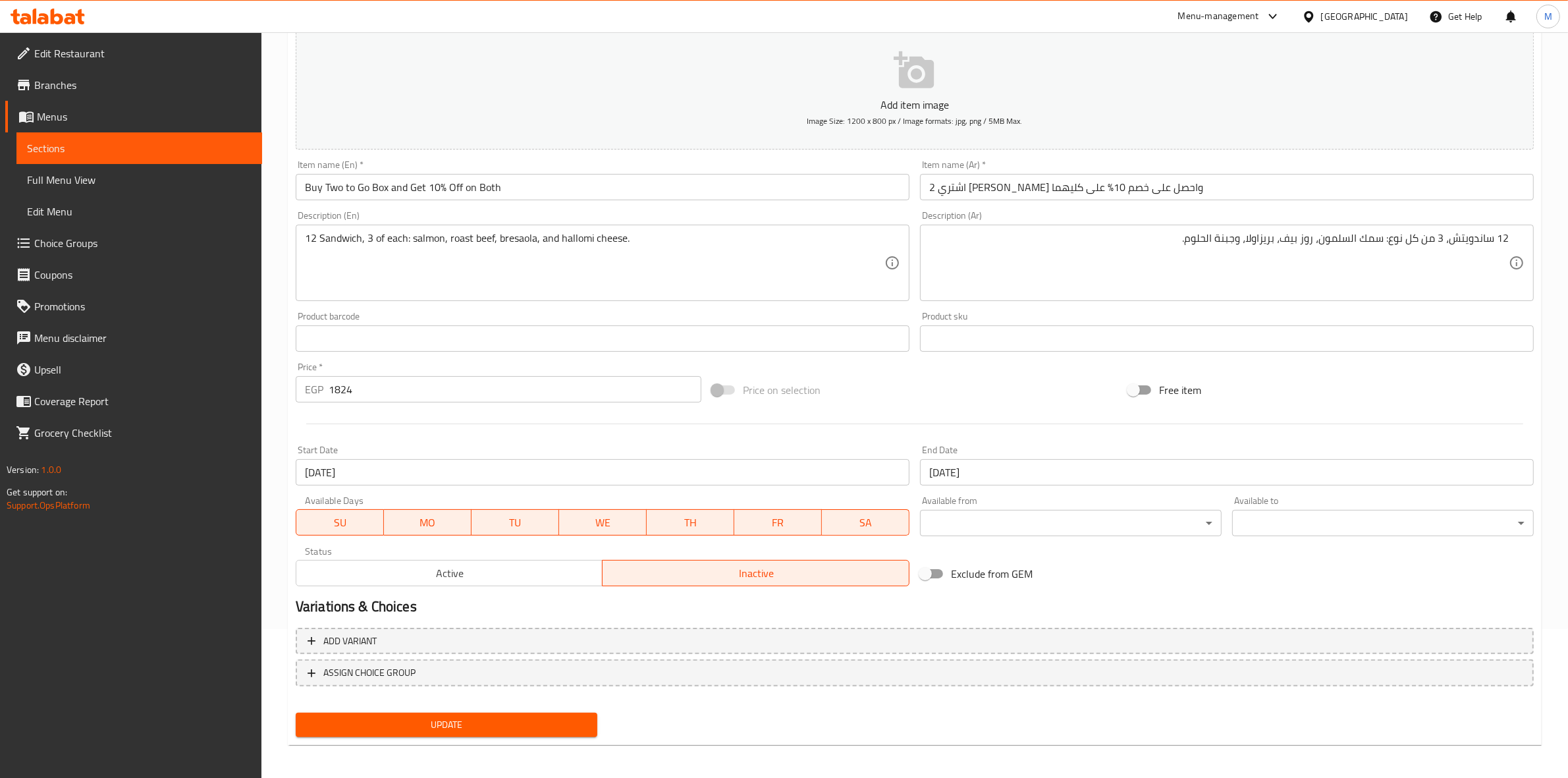
scroll to position [150, 0]
click at [572, 715] on span "Update" at bounding box center [446, 723] width 281 height 16
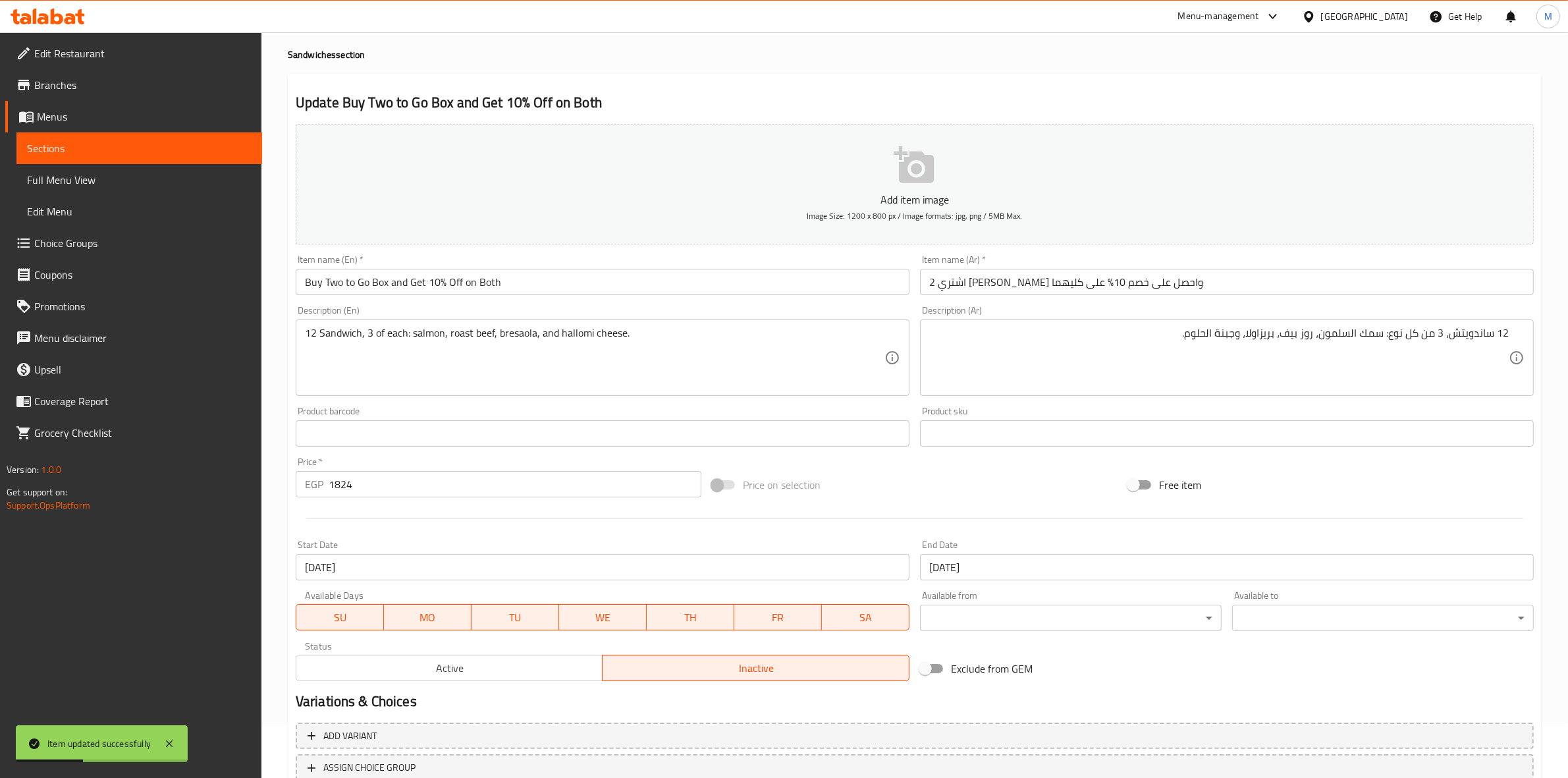
scroll to position [0, 0]
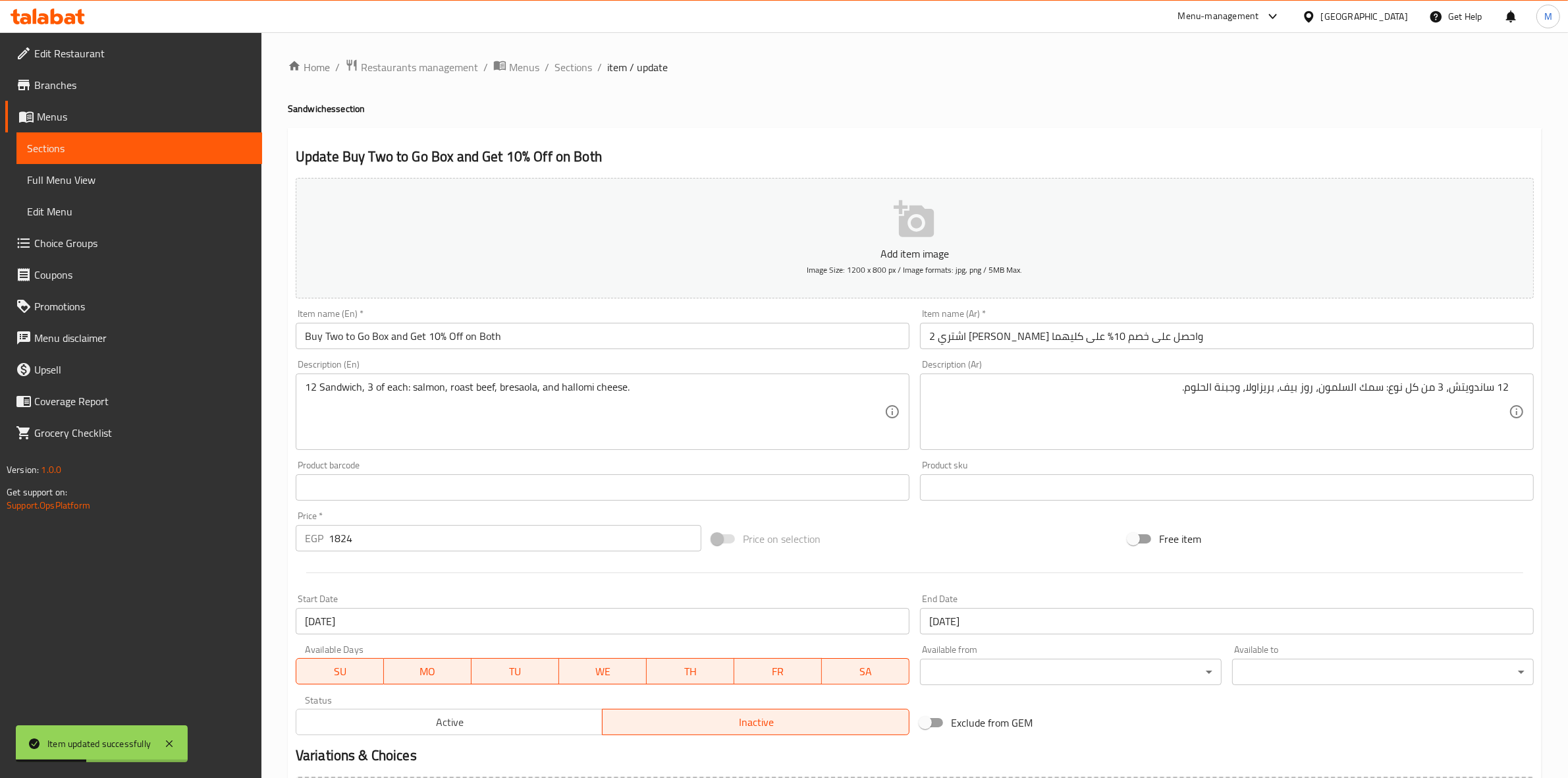
click at [185, 83] on span "Branches" at bounding box center [142, 85] width 217 height 15
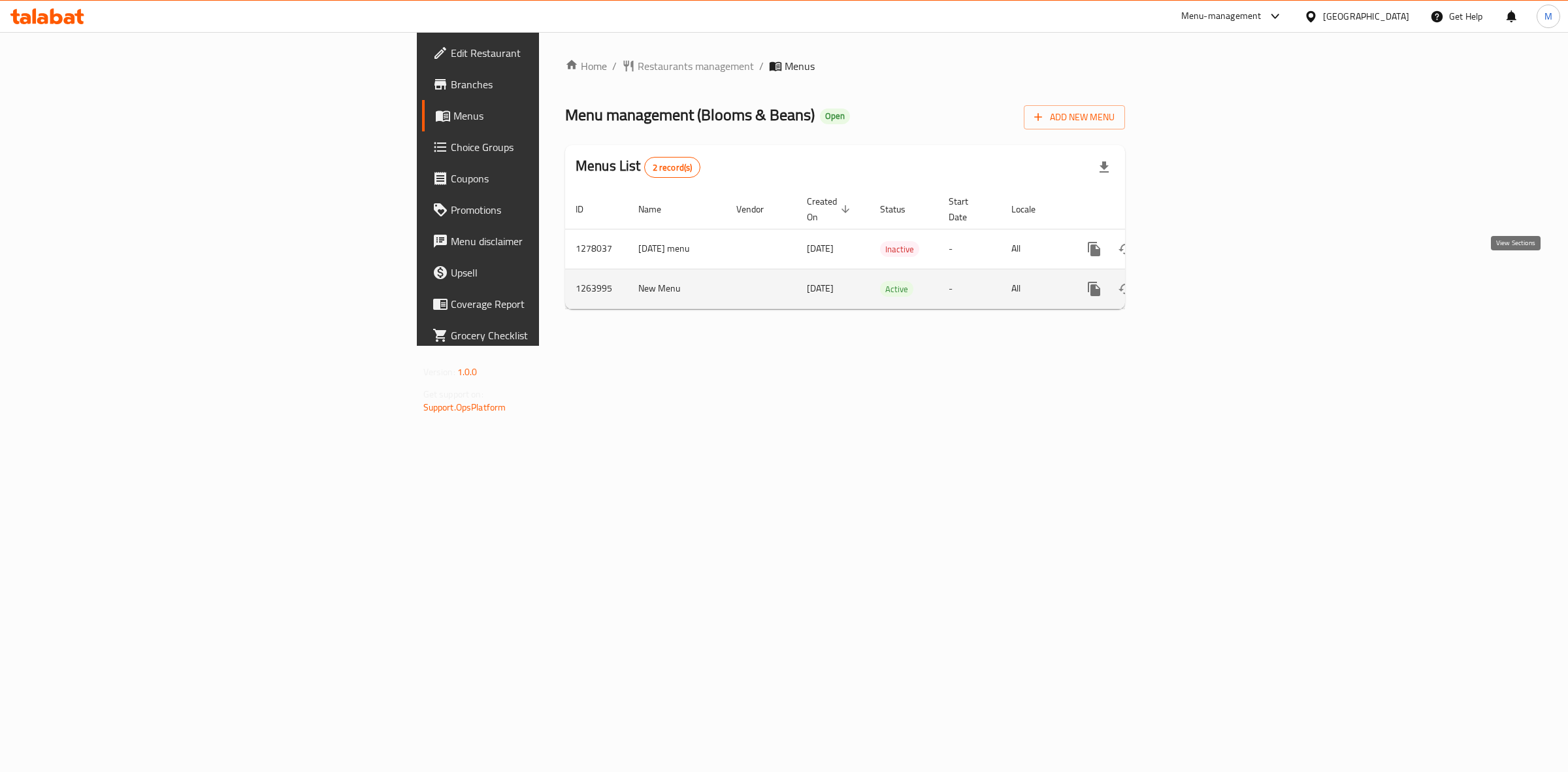
click at [1197, 281] on icon "enhanced table" at bounding box center [1188, 289] width 15 height 15
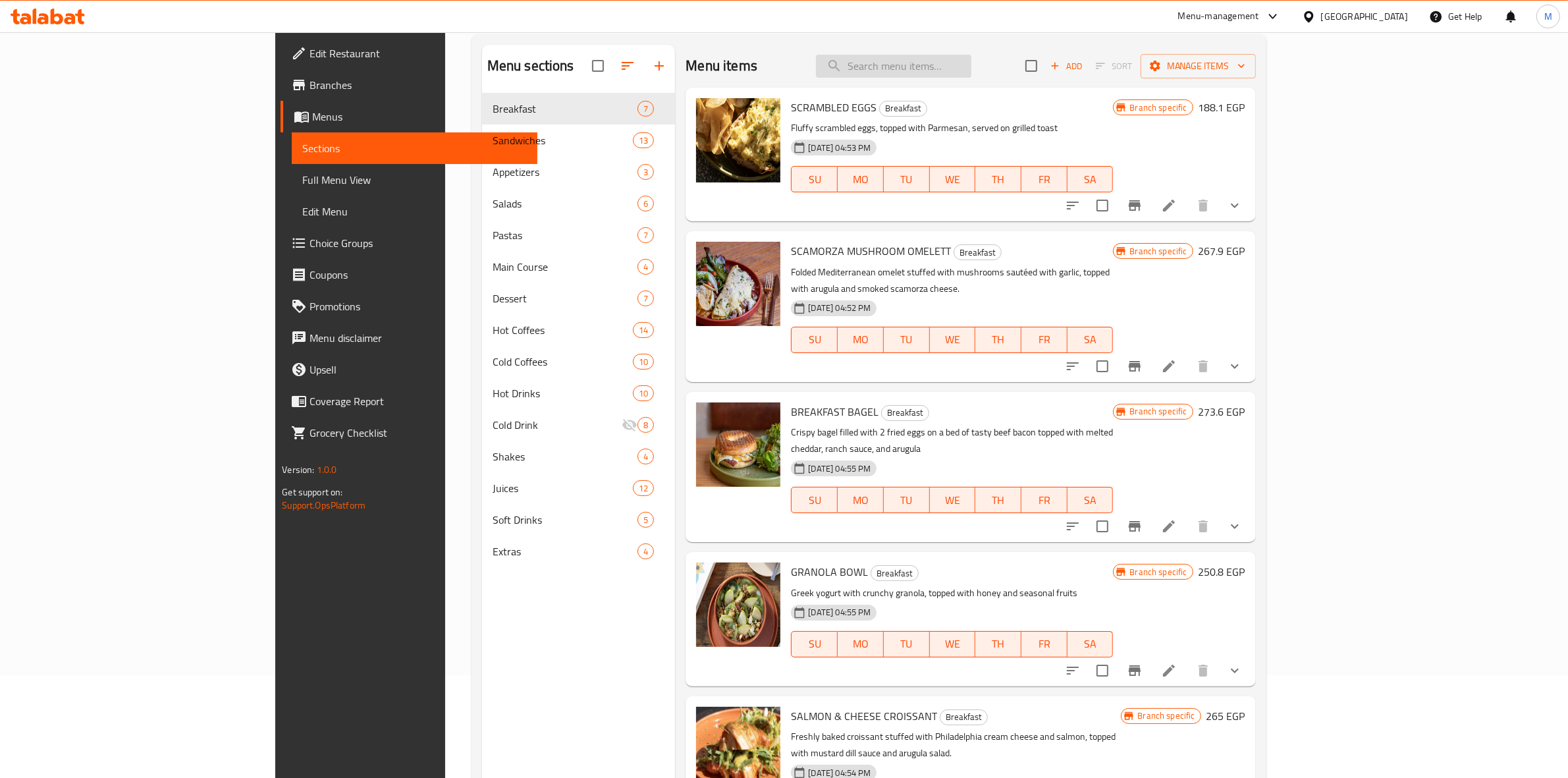
click at [972, 66] on input "search" at bounding box center [893, 66] width 155 height 23
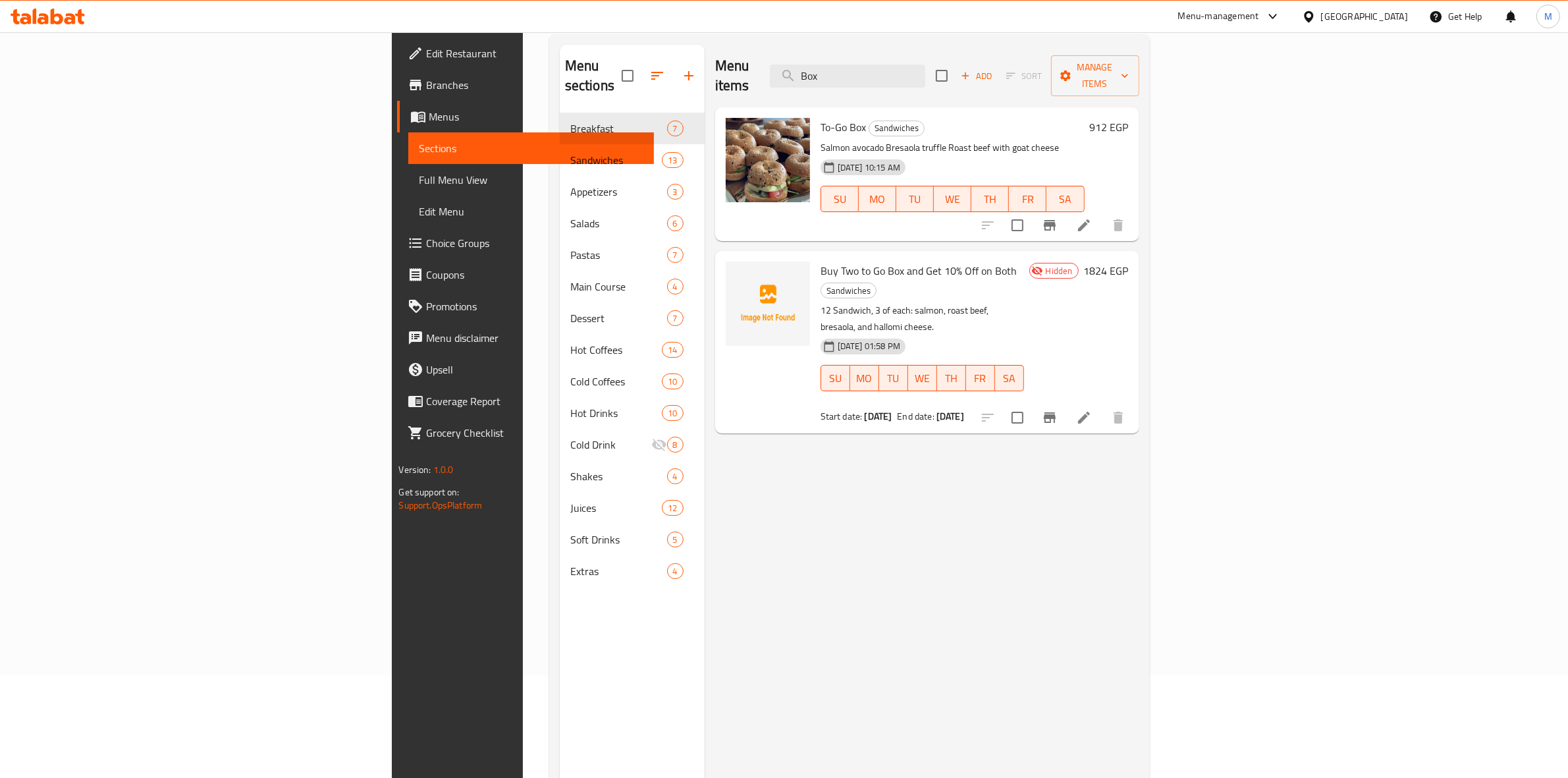
type input "Box"
click at [820, 261] on span "Buy Two to Go Box and Get 10% Off on Both" at bounding box center [918, 270] width 197 height 20
copy h6 "Buy Two to Go Box and Get 10% Off on Both"
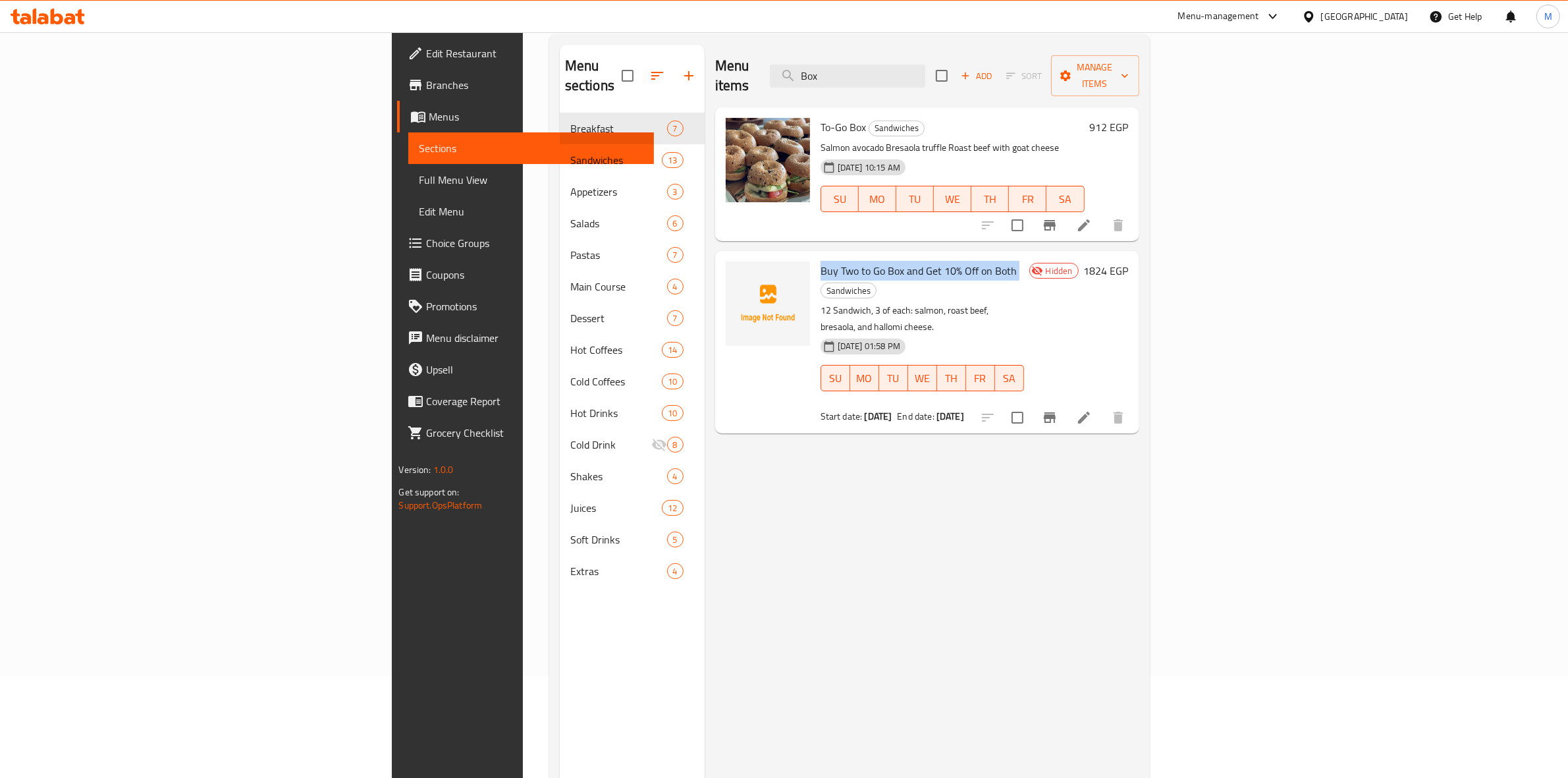
click at [426, 89] on span "Branches" at bounding box center [534, 85] width 217 height 15
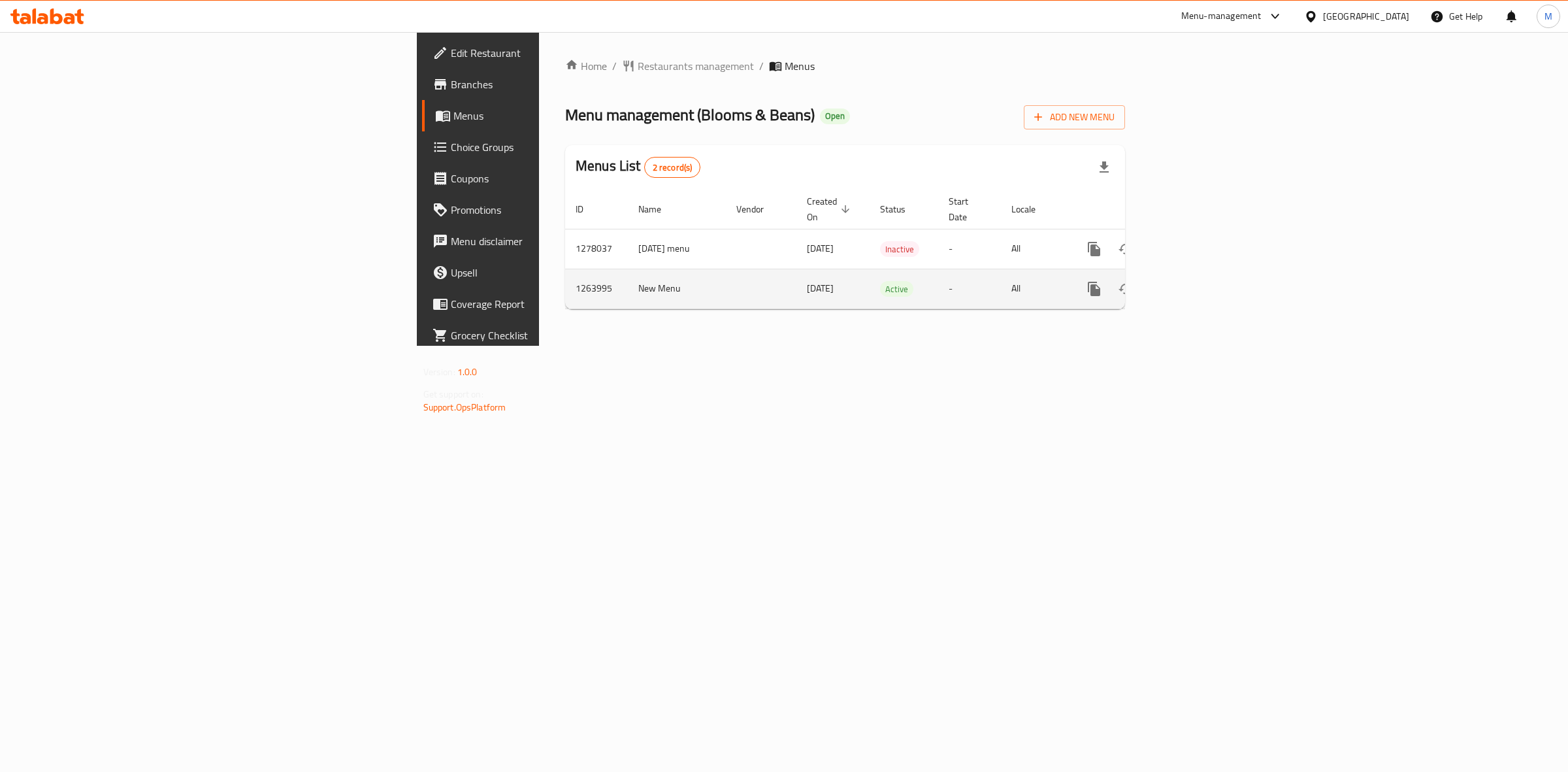
click at [1194, 283] on icon "enhanced table" at bounding box center [1189, 289] width 12 height 12
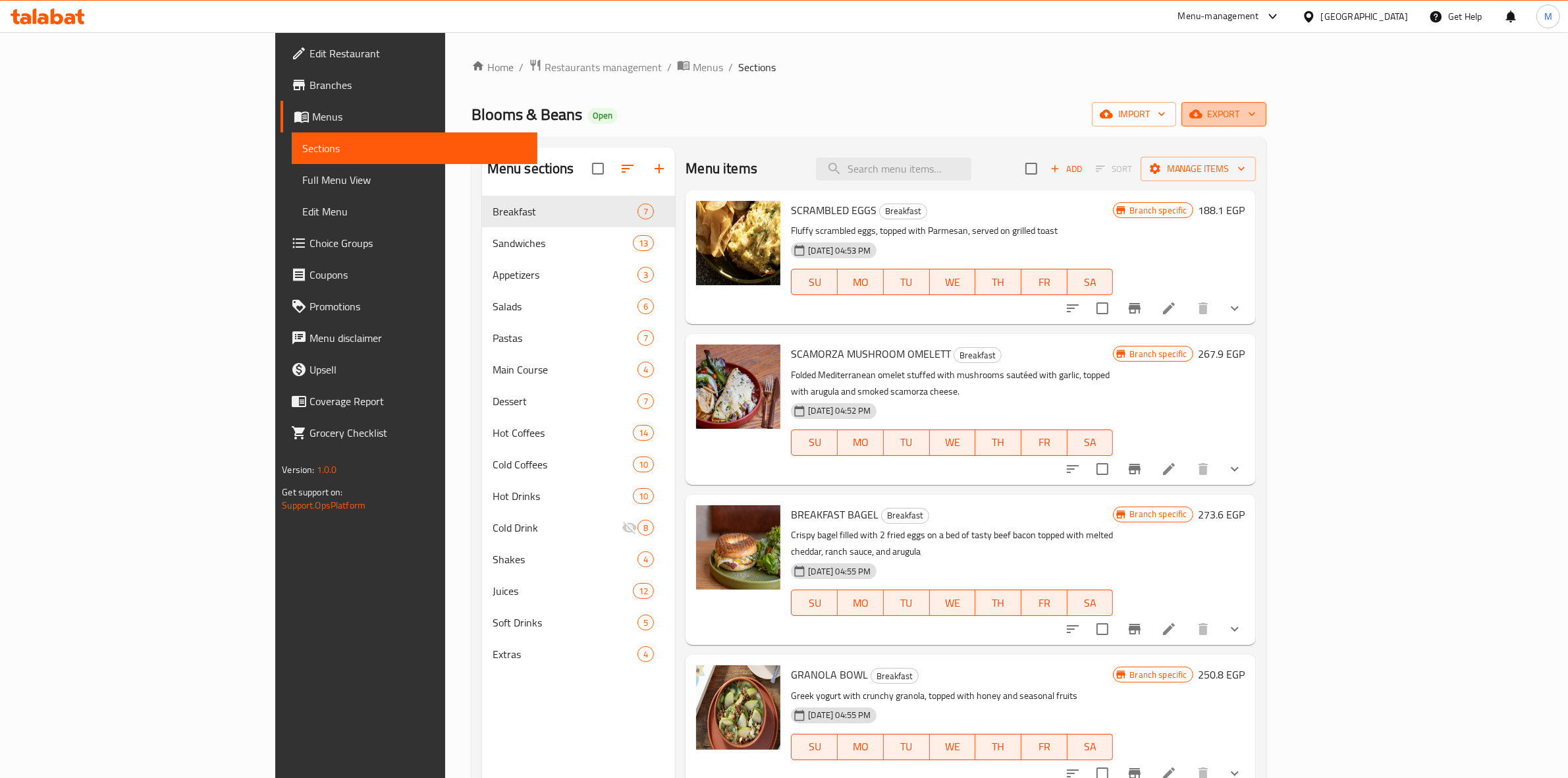
click at [1256, 114] on span "export" at bounding box center [1224, 114] width 64 height 16
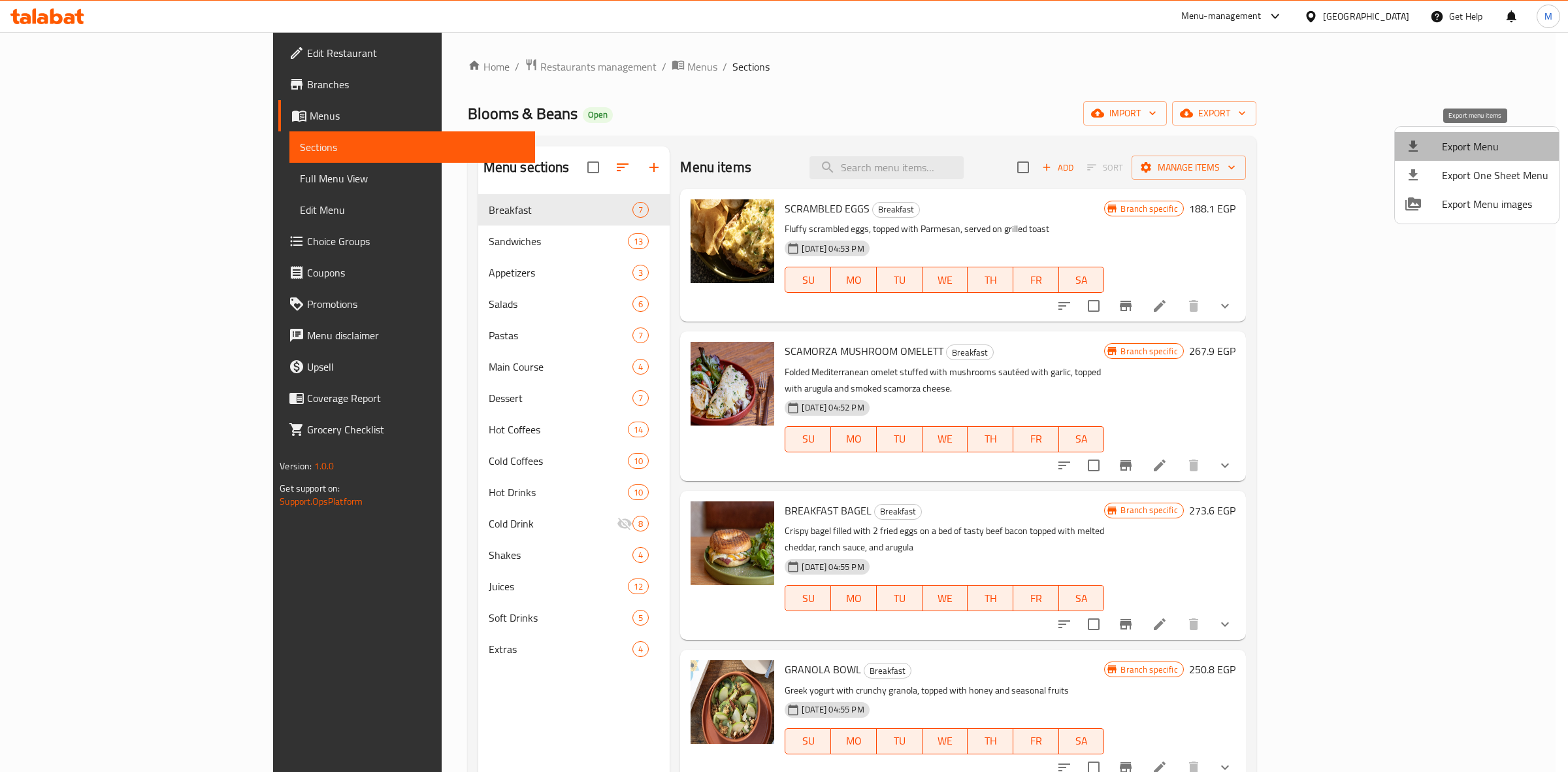
click at [1495, 152] on span "Export Menu" at bounding box center [1495, 147] width 106 height 15
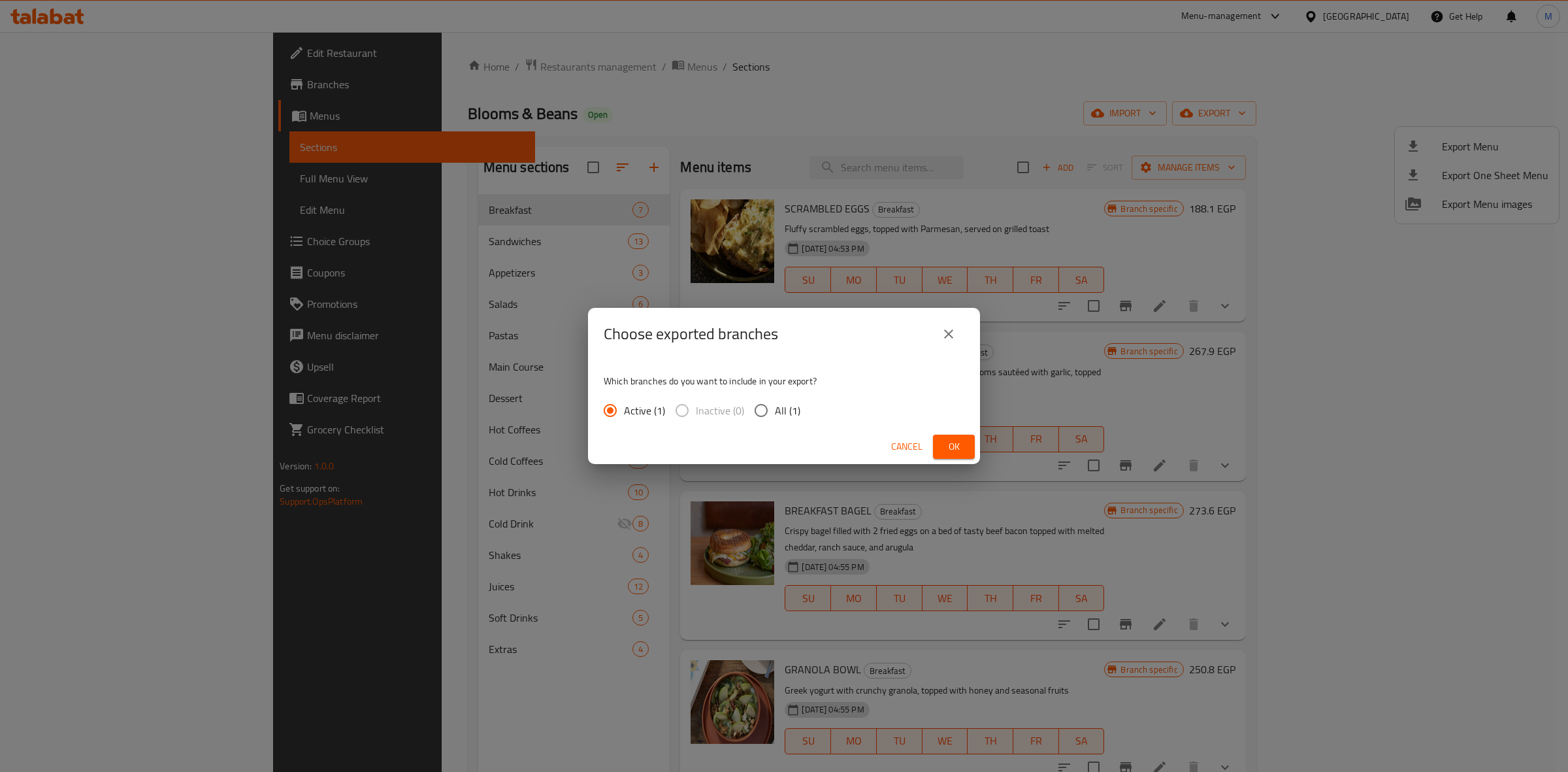
click at [771, 414] on input "All (1)" at bounding box center [761, 411] width 27 height 27
radio input "true"
click at [945, 457] on button "Ok" at bounding box center [954, 446] width 42 height 24
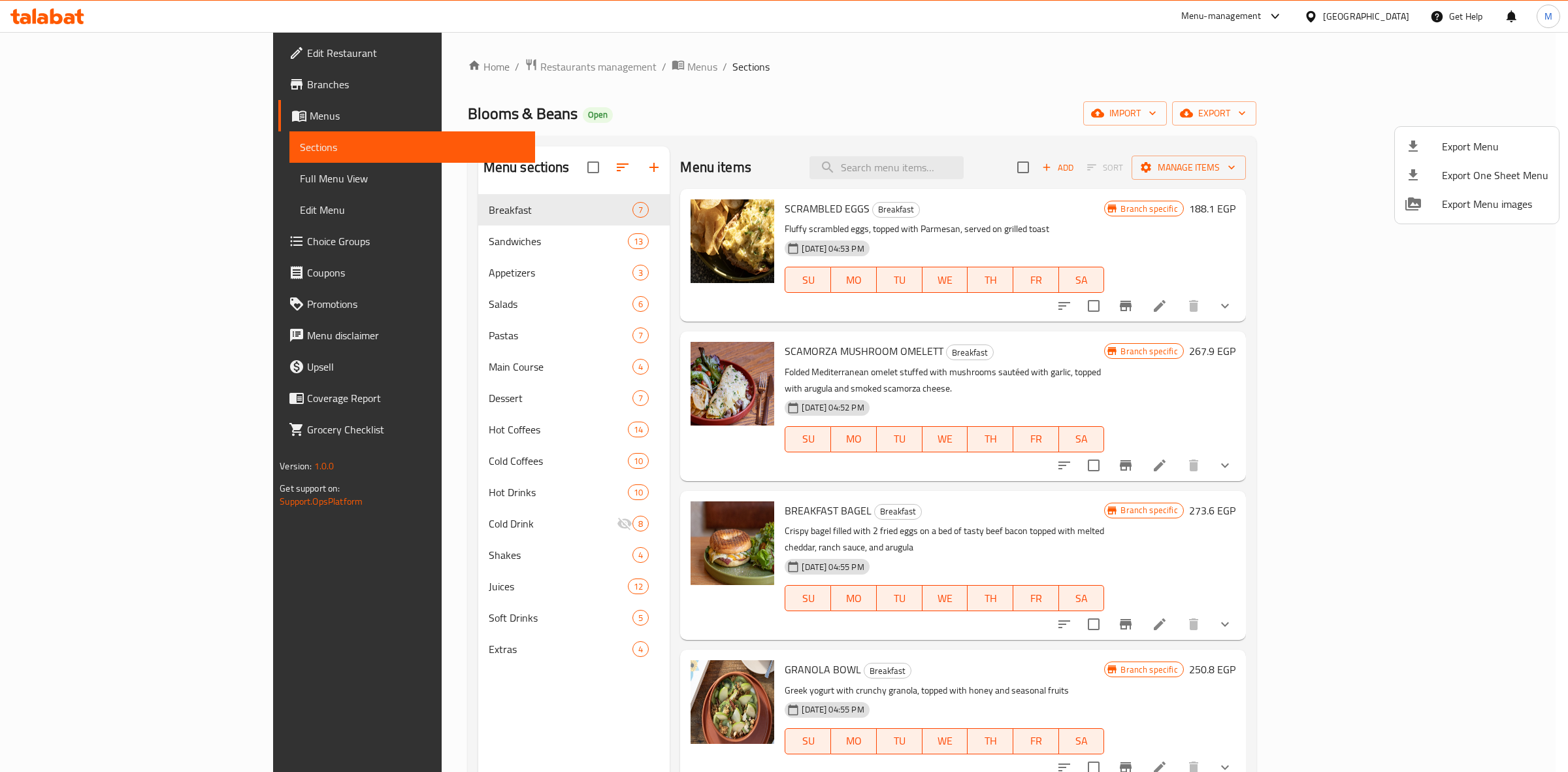
click at [354, 353] on div at bounding box center [784, 386] width 1568 height 772
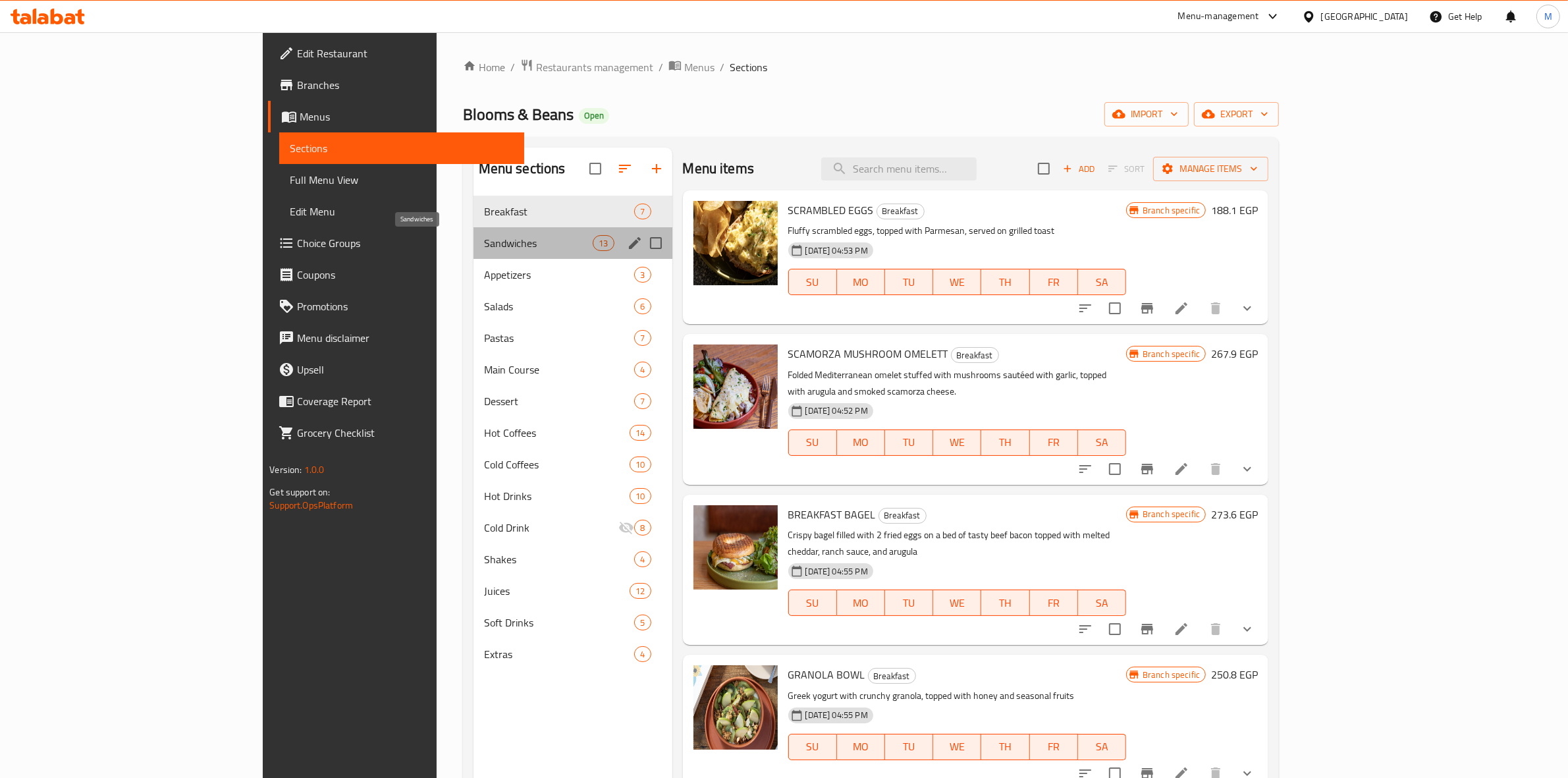
click at [484, 240] on span "Sandwiches" at bounding box center [538, 243] width 109 height 15
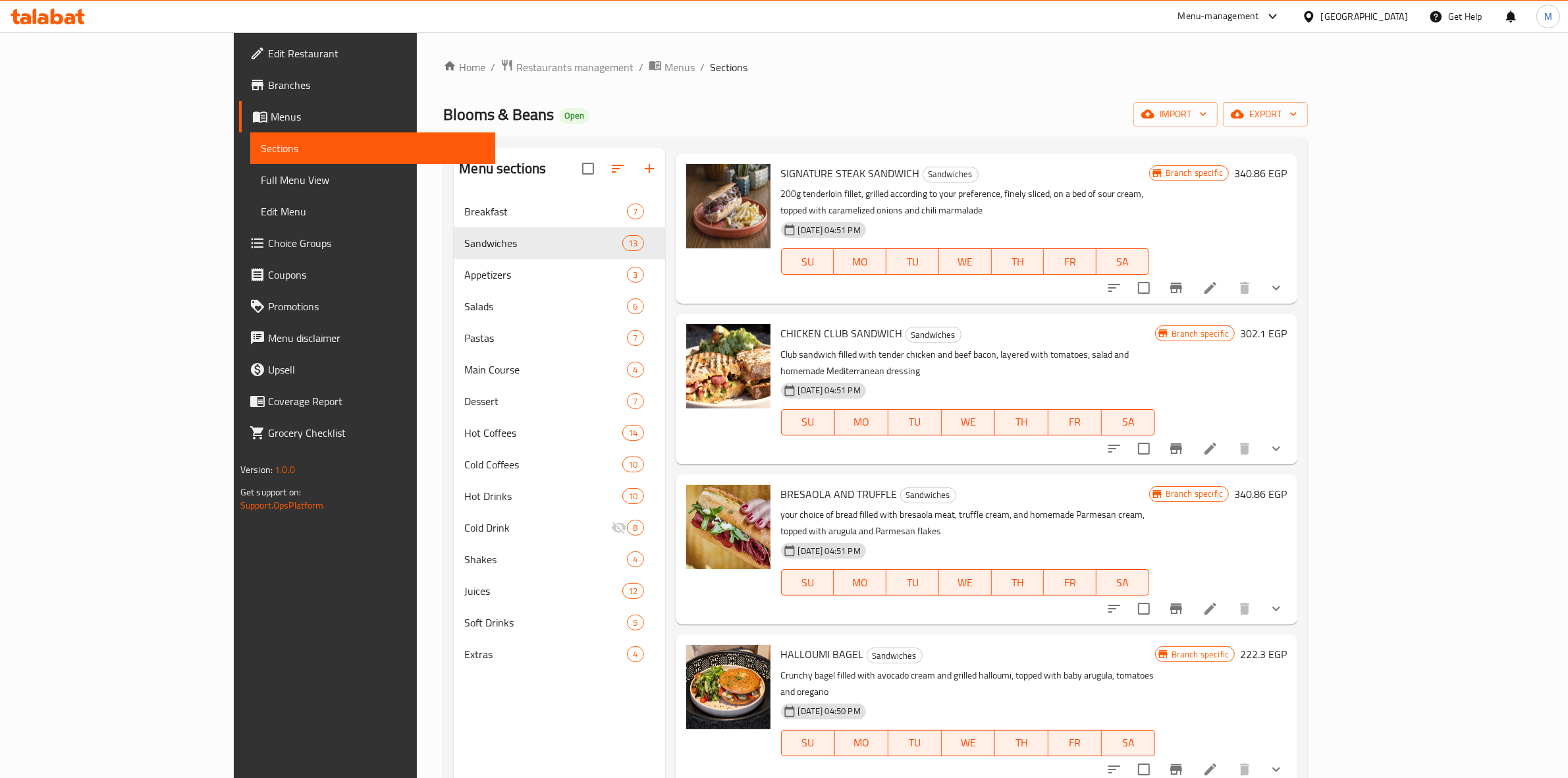
scroll to position [330, 0]
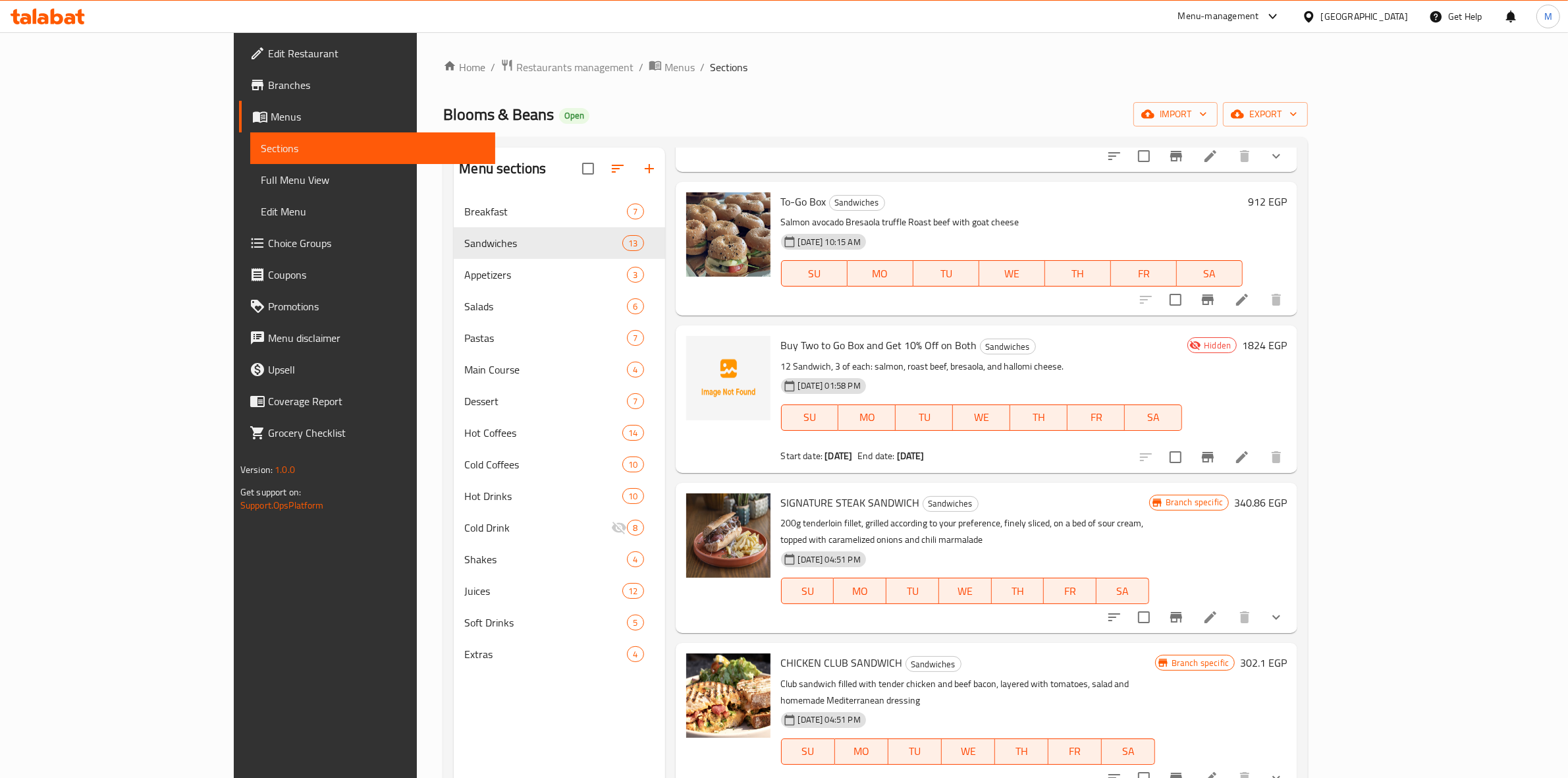
click at [1260, 446] on li at bounding box center [1242, 458] width 37 height 24
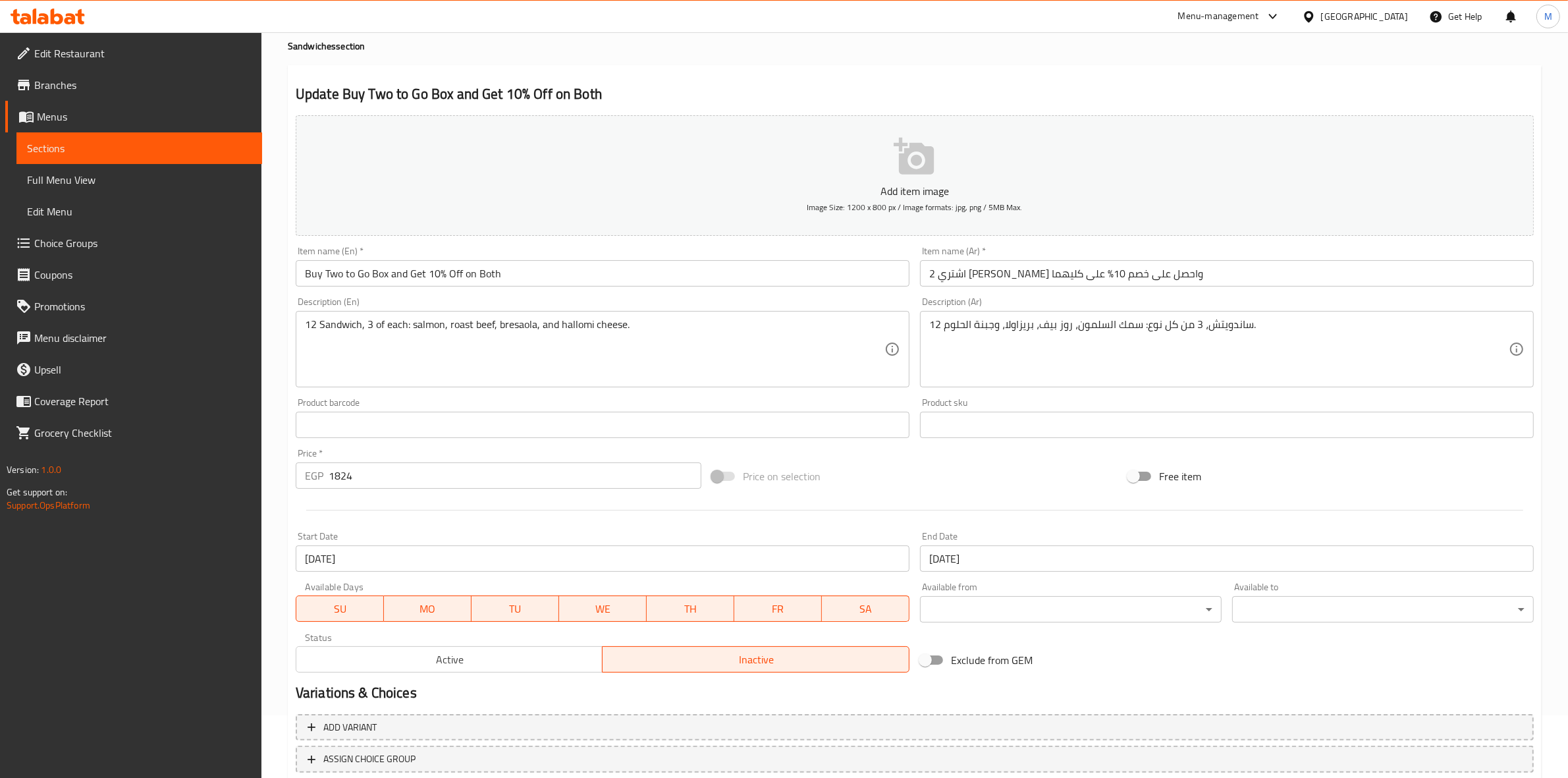
scroll to position [150, 0]
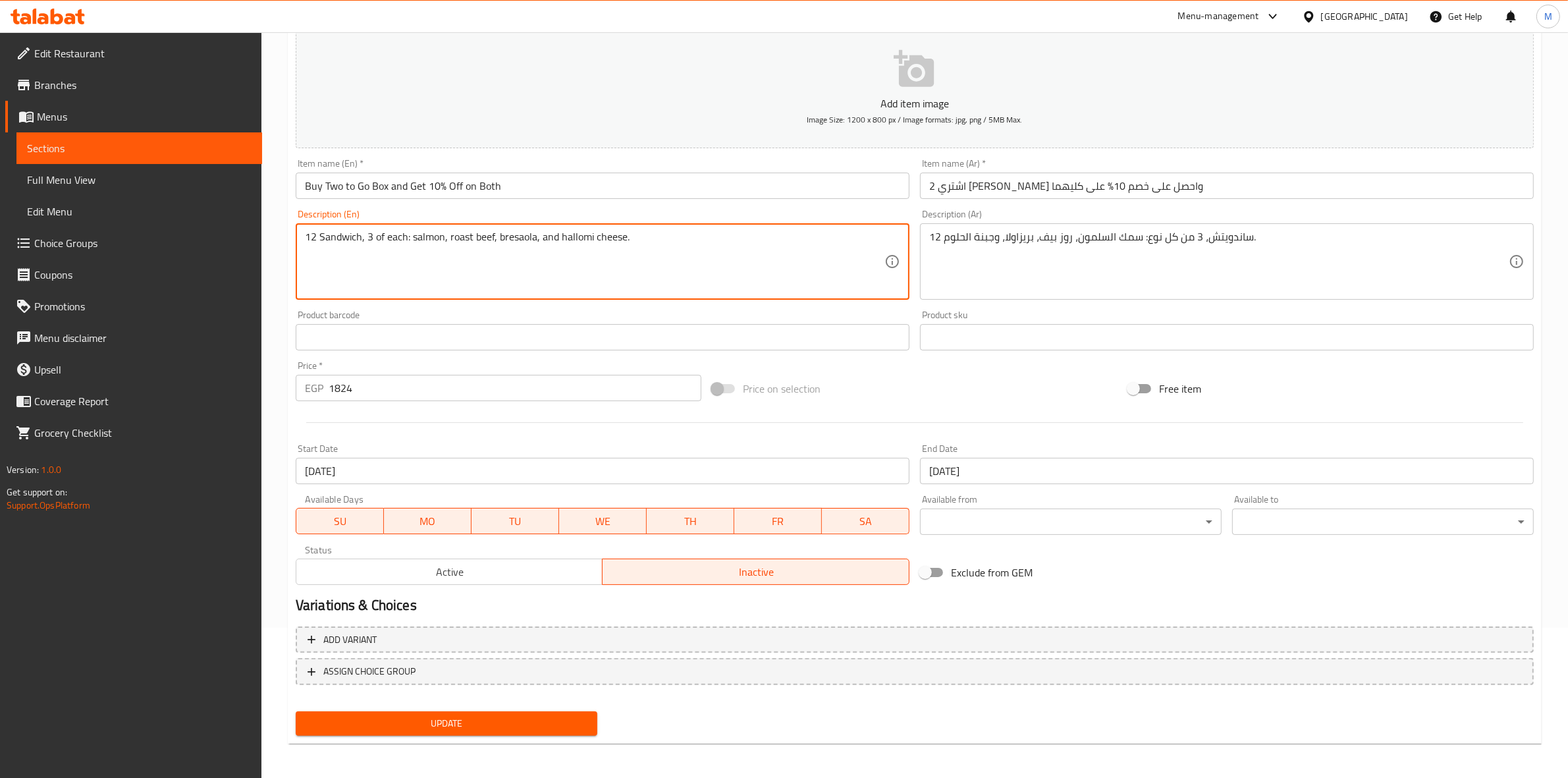
click at [646, 246] on textarea "12 Sandwich, 3 of each: salmon, roast beef, bresaola, and hallomi cheese." at bounding box center [594, 262] width 579 height 63
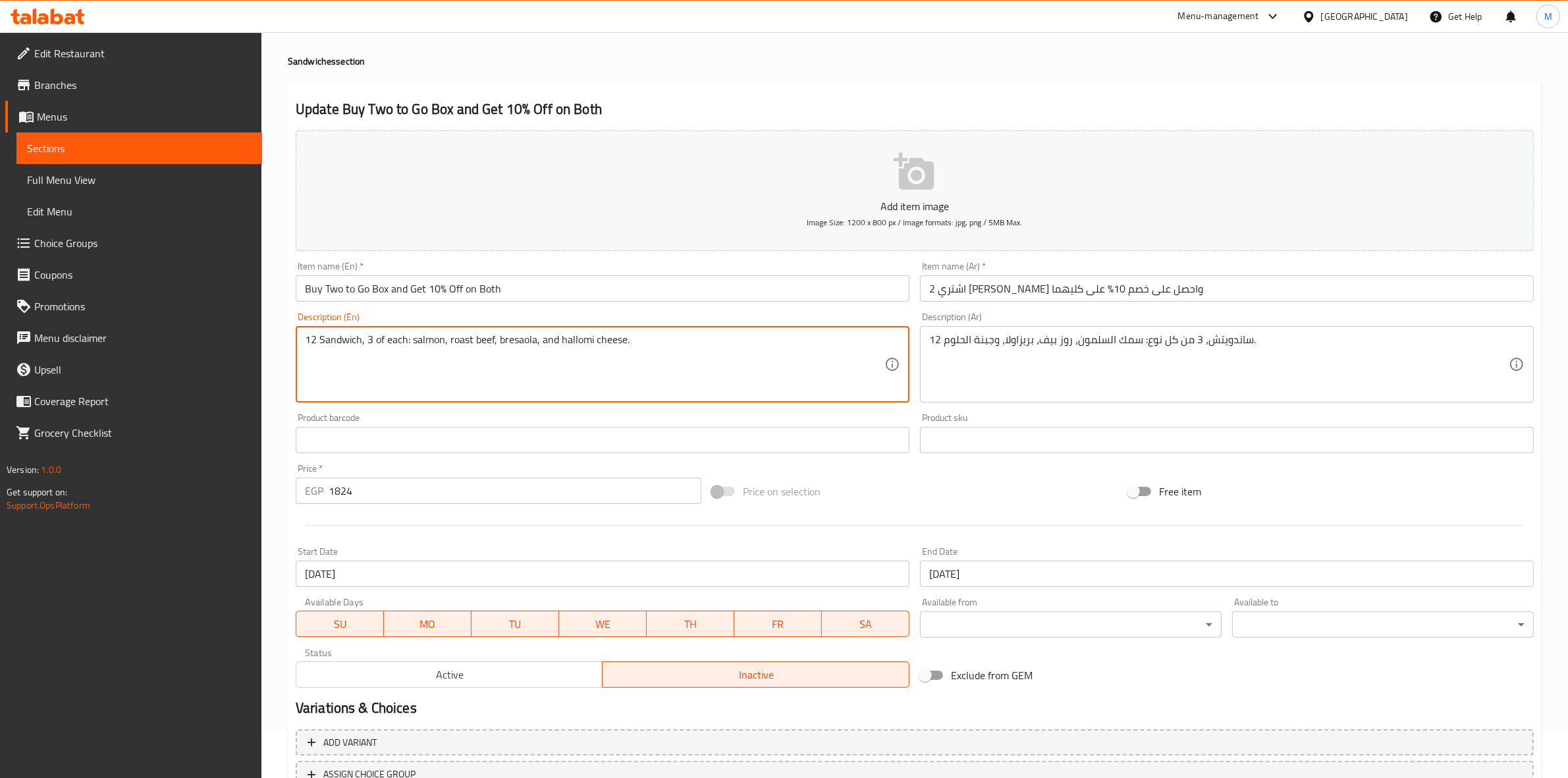
scroll to position [0, 0]
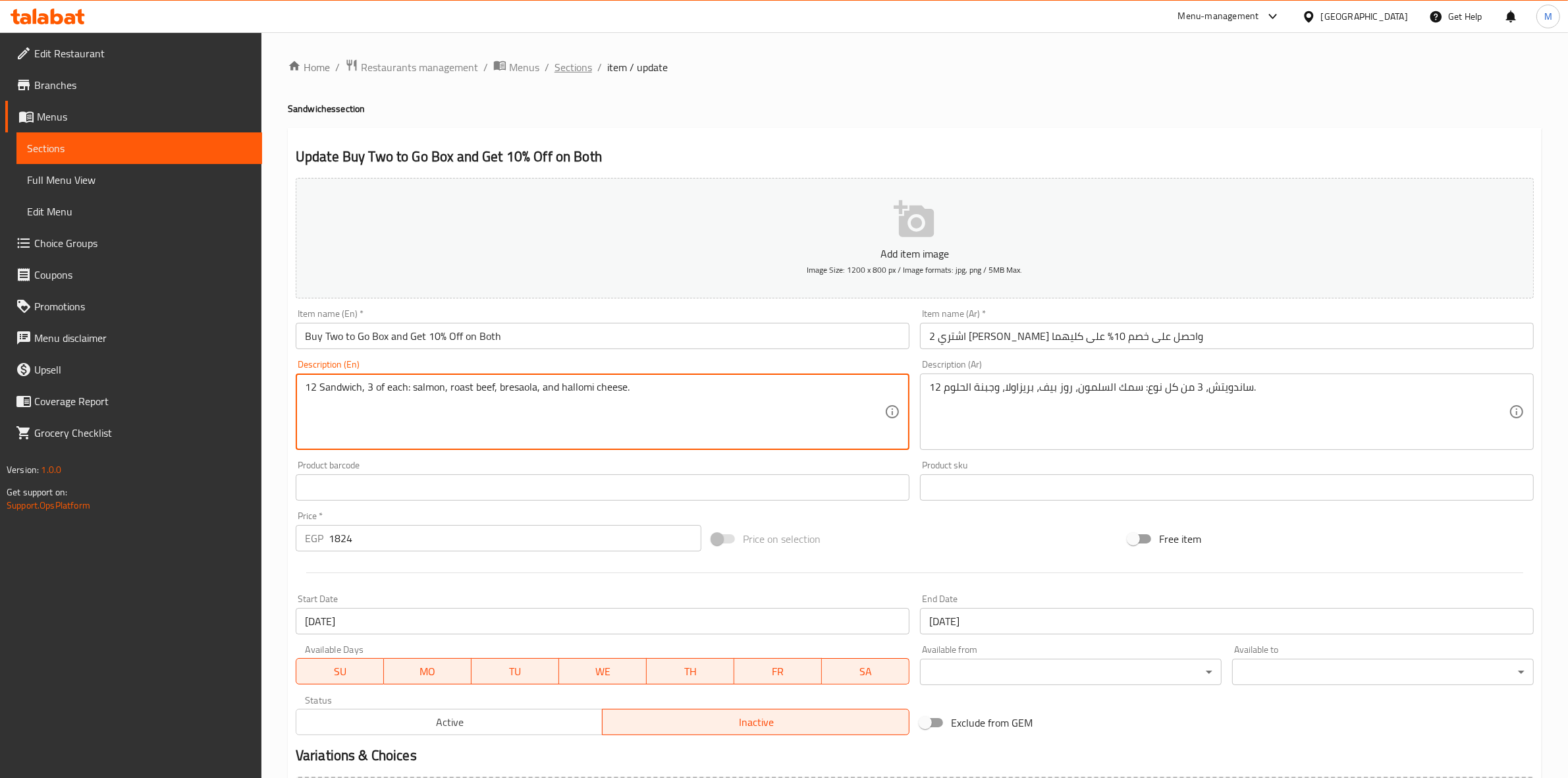
click at [561, 70] on span "Sections" at bounding box center [573, 67] width 38 height 15
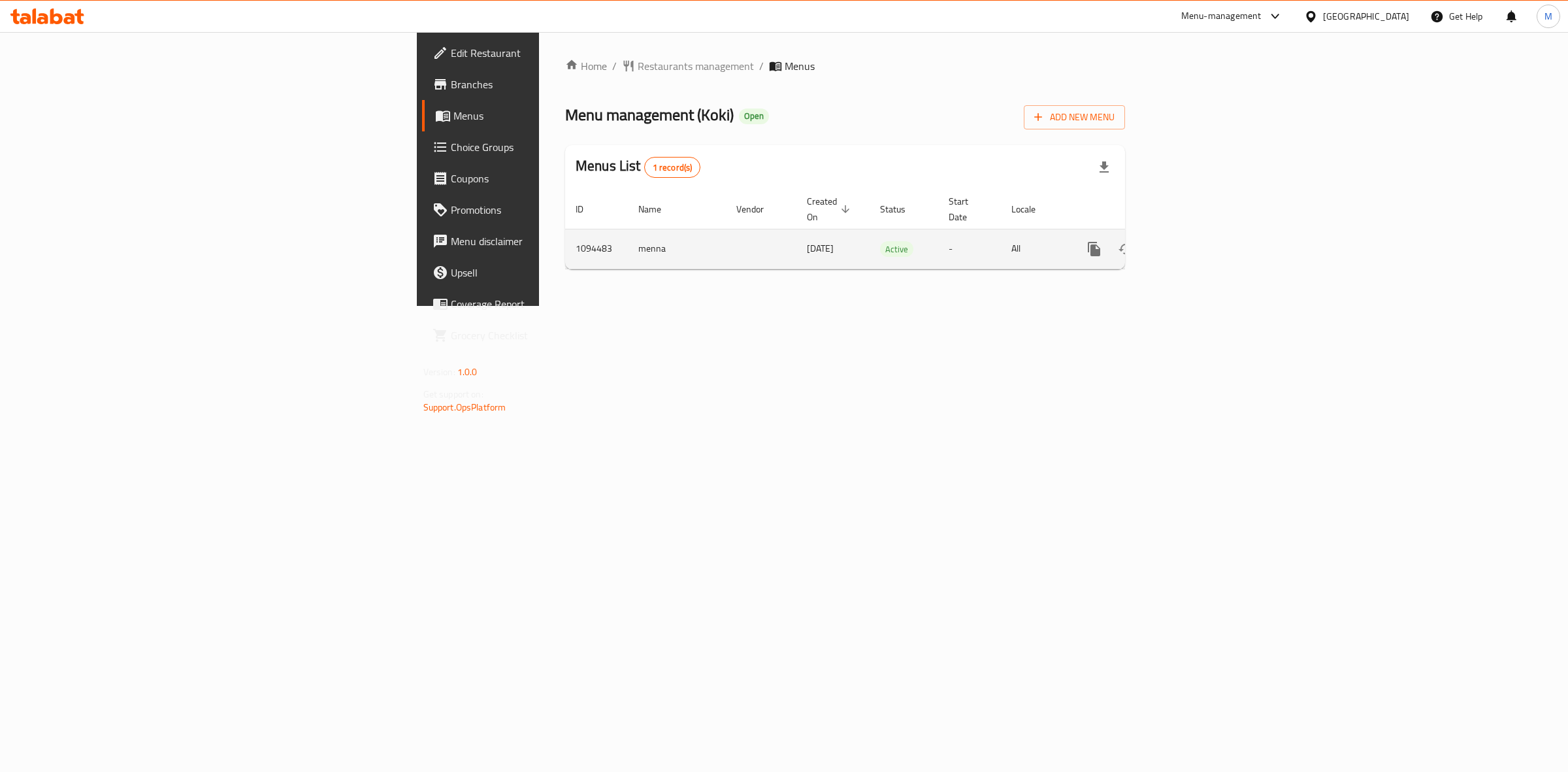
click at [1194, 243] on icon "enhanced table" at bounding box center [1189, 249] width 12 height 12
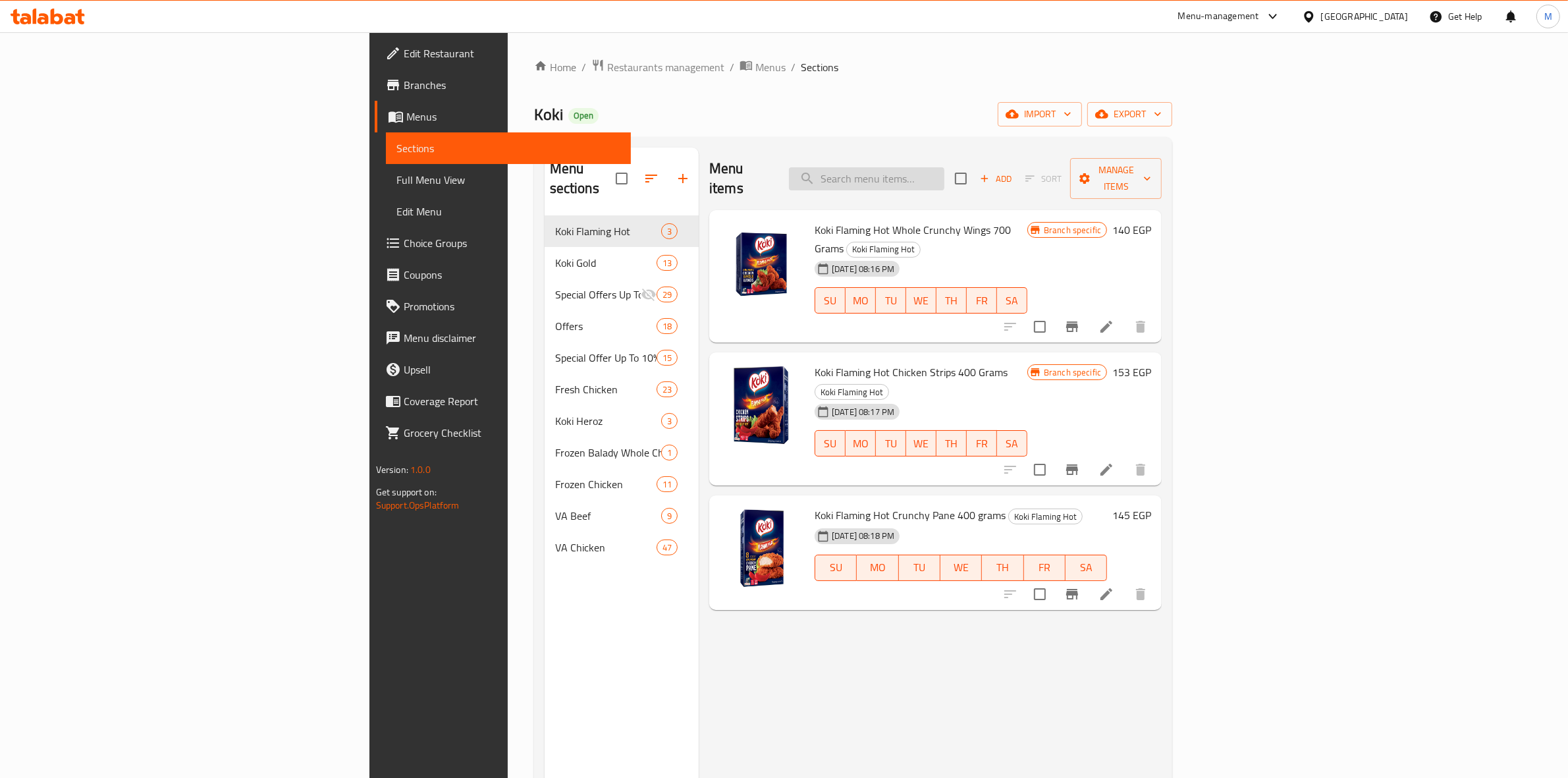
click at [944, 173] on input "search" at bounding box center [866, 179] width 155 height 23
paste input "Crunchy Nuggets 20 Pieces"
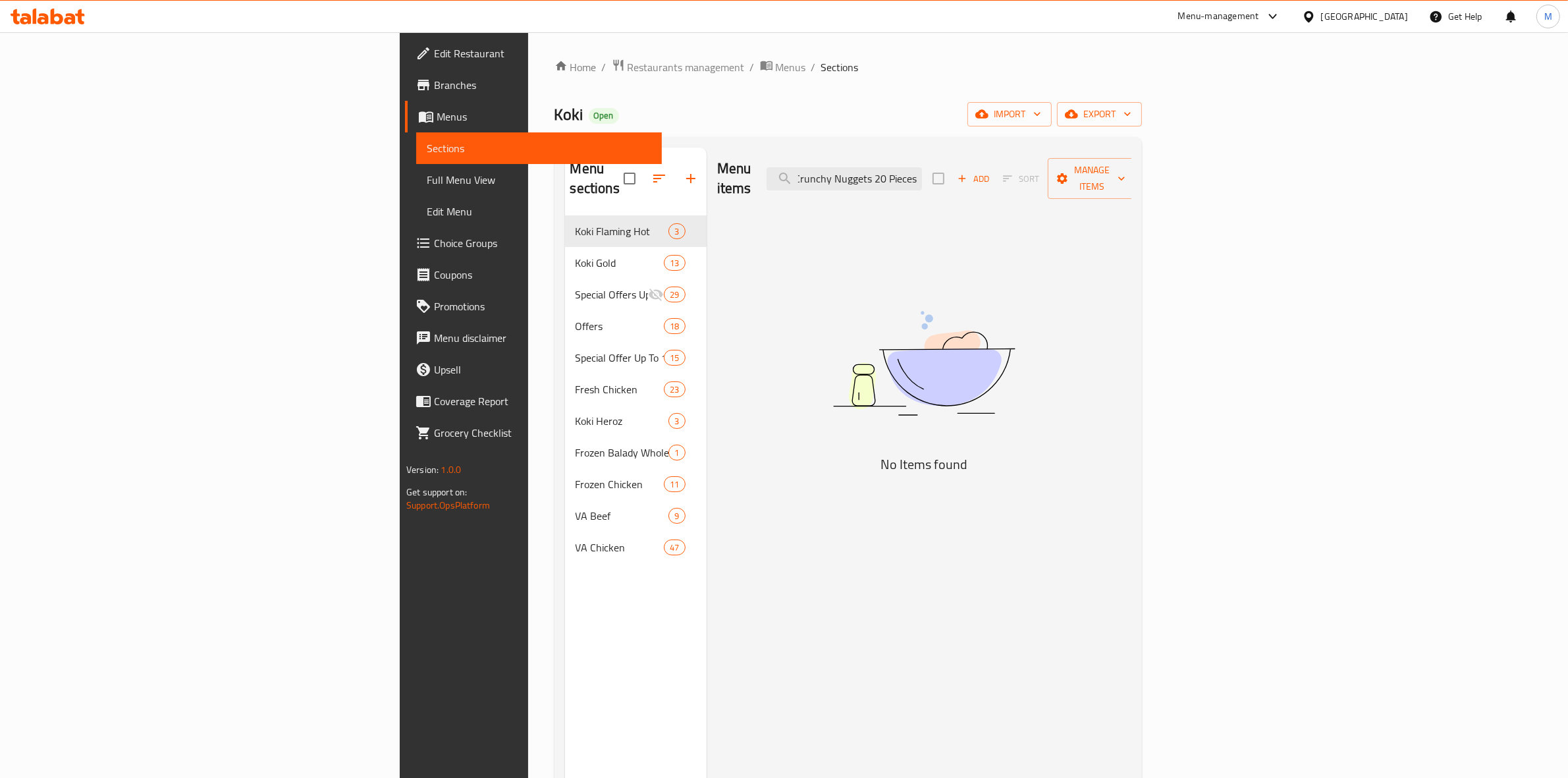
scroll to position [0, 3]
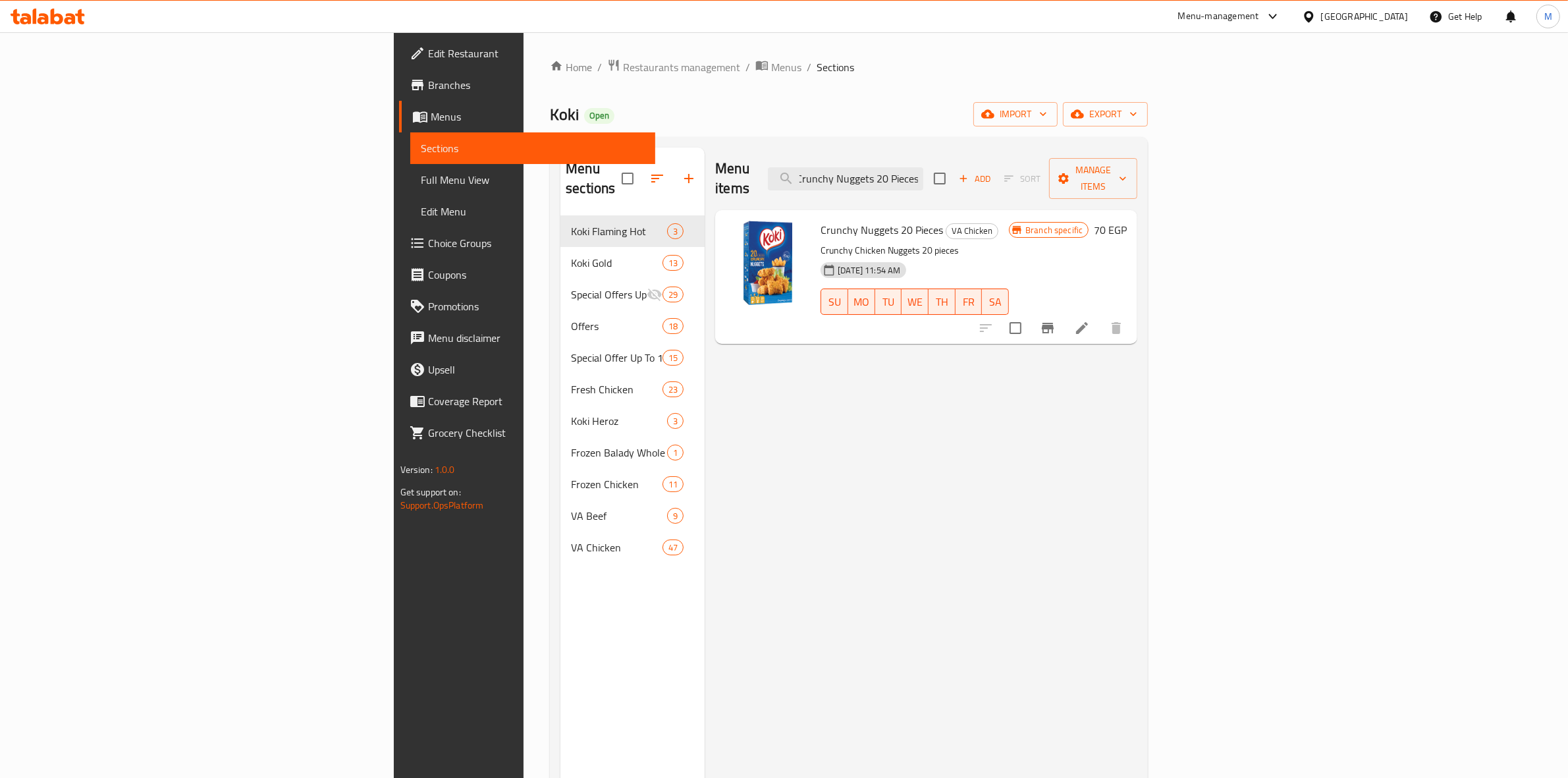
type input "Crunchy Nuggets 20 Pieces"
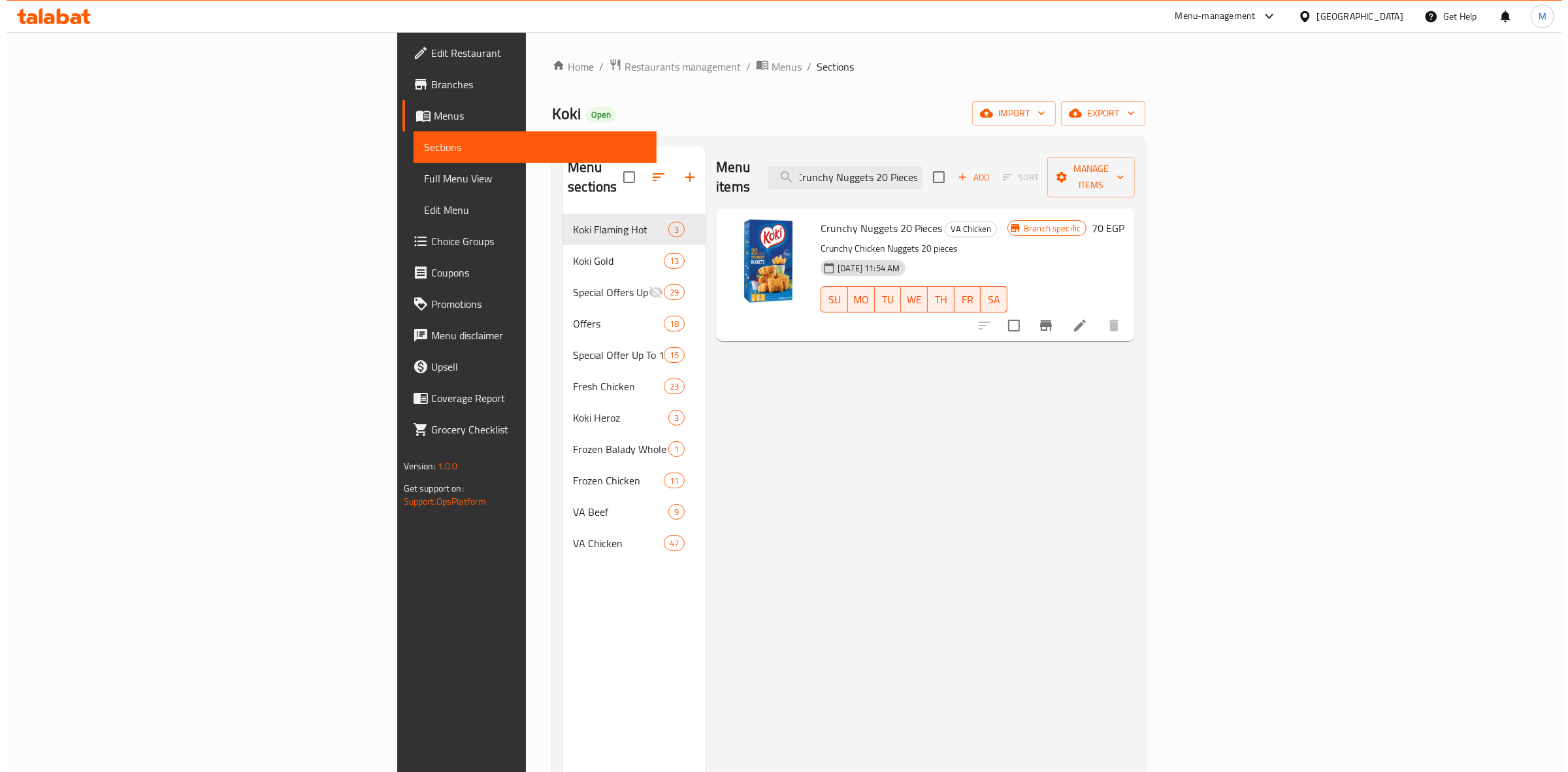
scroll to position [0, 0]
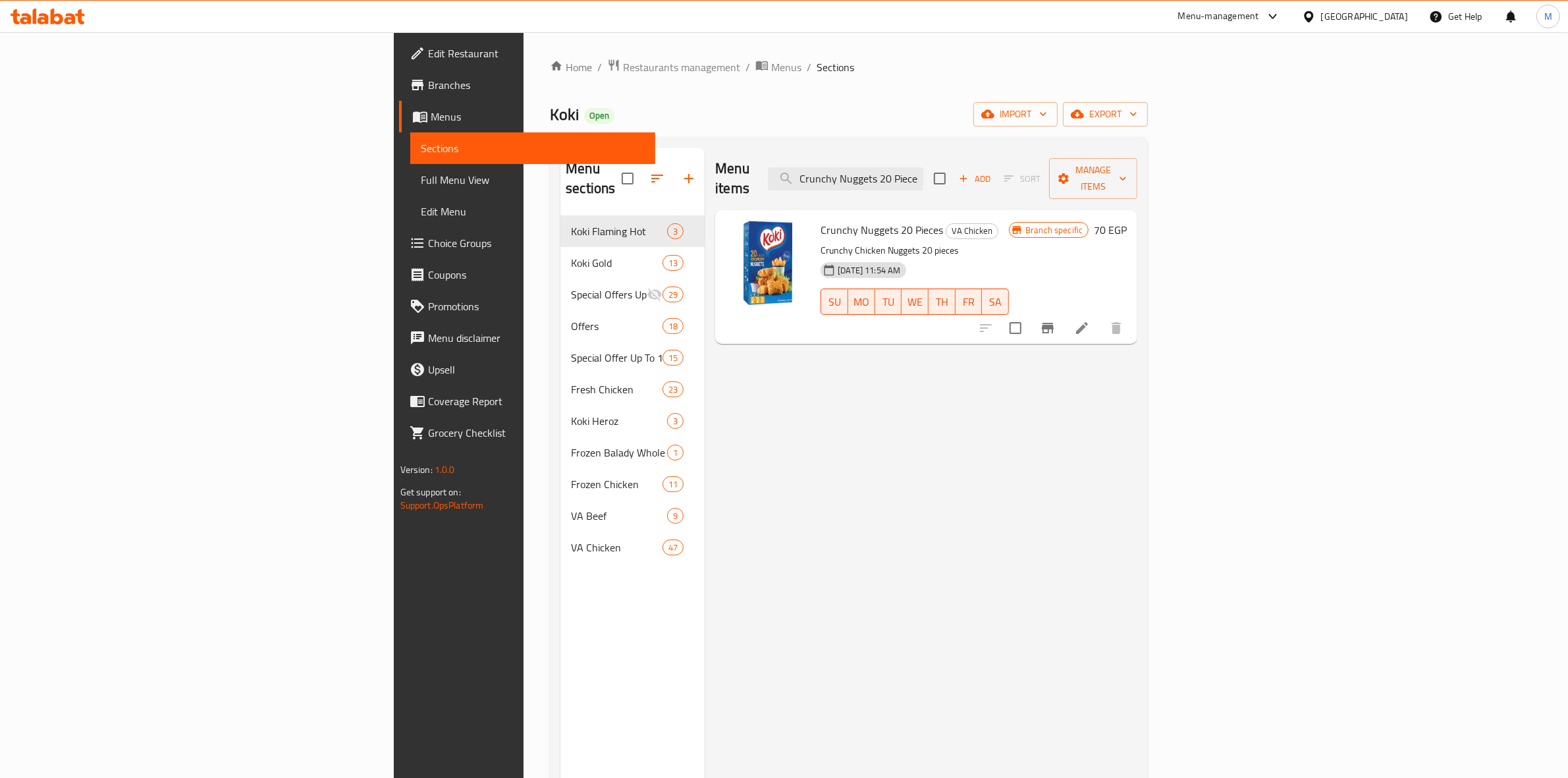
click at [1063, 318] on button "Branch-specific-item" at bounding box center [1047, 328] width 32 height 32
